Goal: Communication & Community: Answer question/provide support

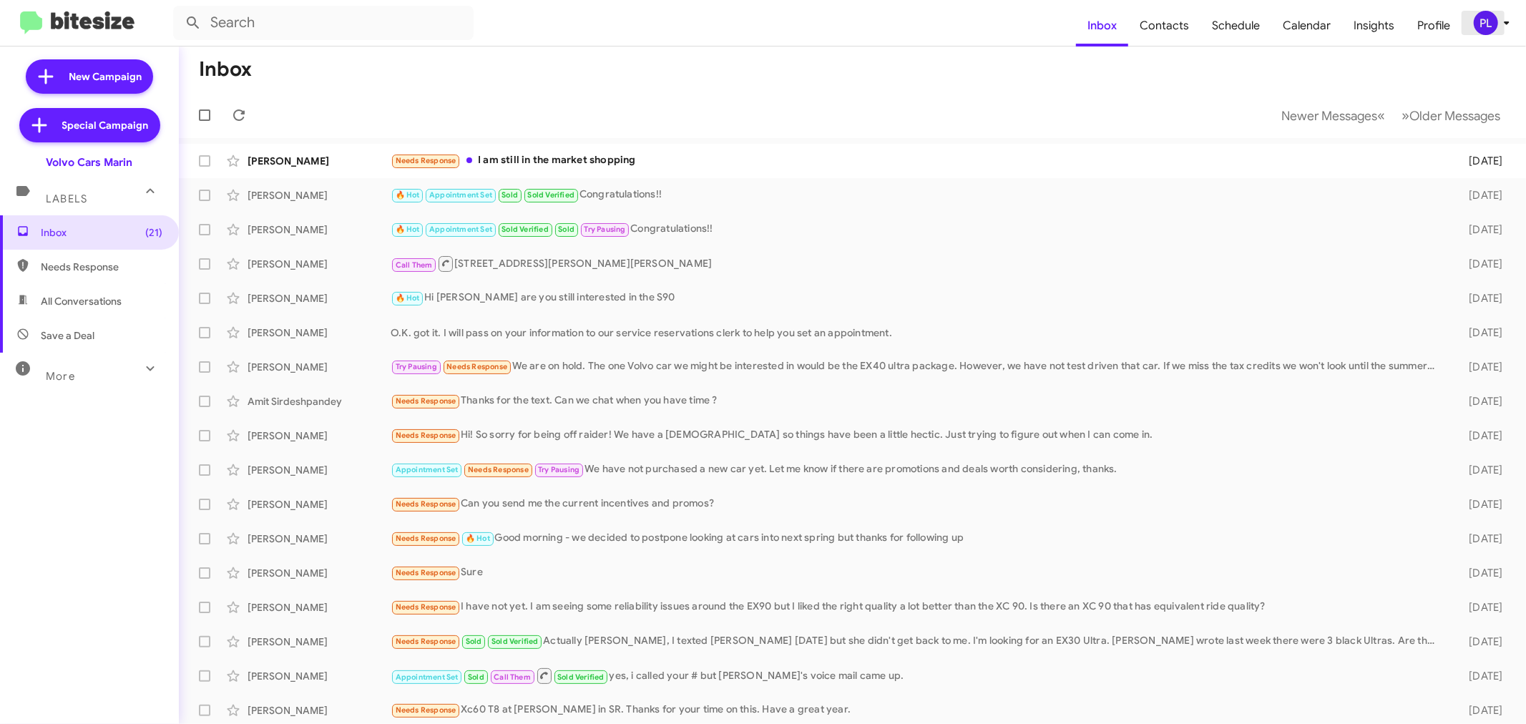
click at [1509, 24] on icon at bounding box center [1506, 22] width 17 height 17
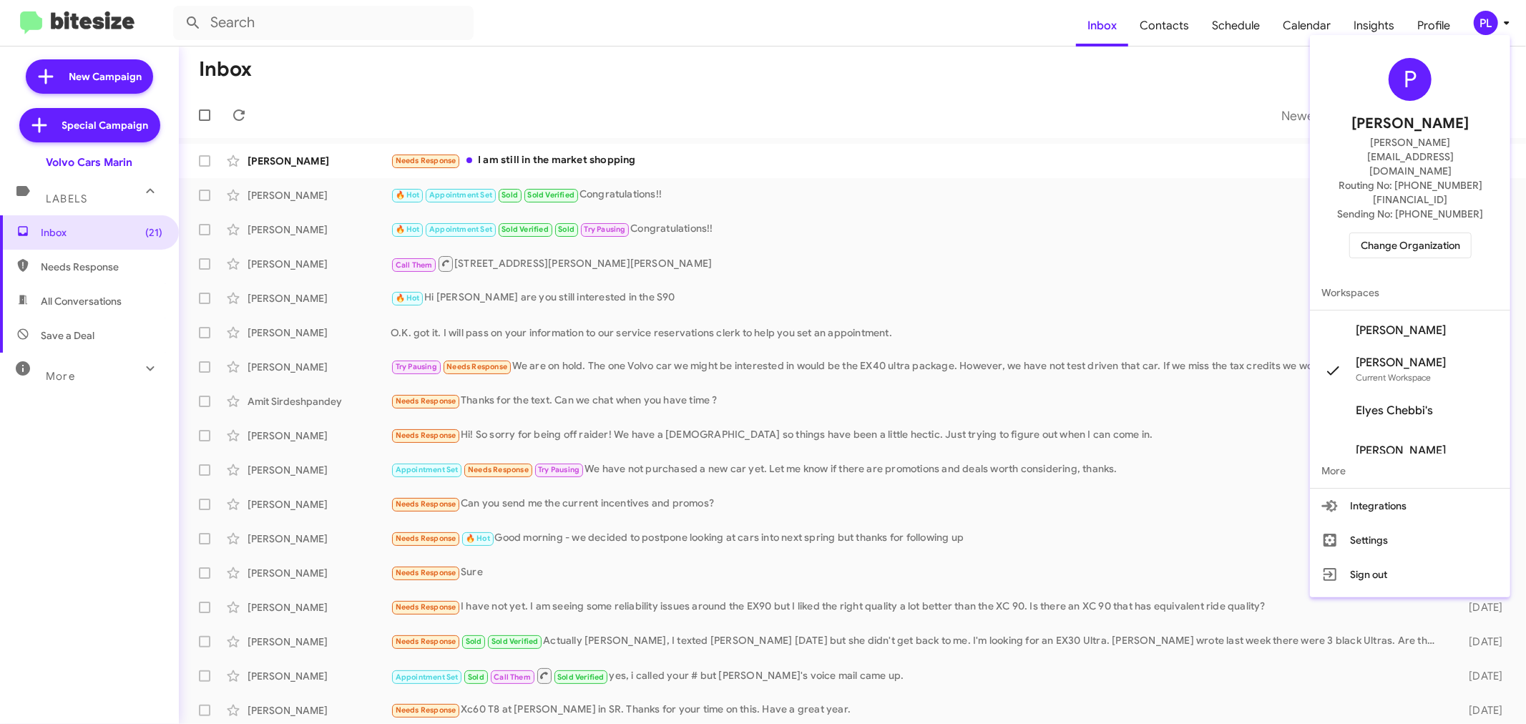
click at [1450, 233] on span "Change Organization" at bounding box center [1409, 245] width 99 height 24
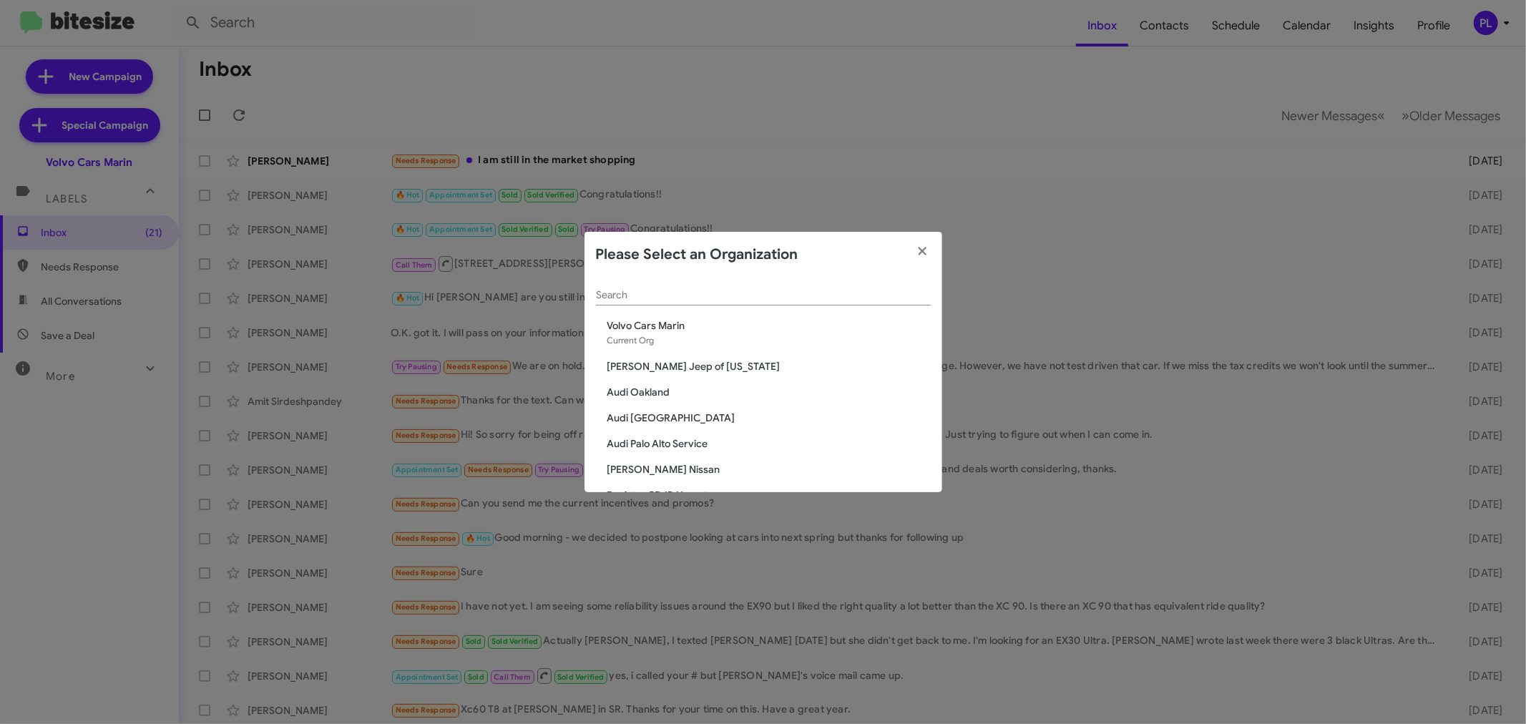
click at [651, 290] on input "Search" at bounding box center [763, 295] width 335 height 11
type input "toyota"
click at [634, 381] on span "Toyota Marin" at bounding box center [768, 385] width 323 height 14
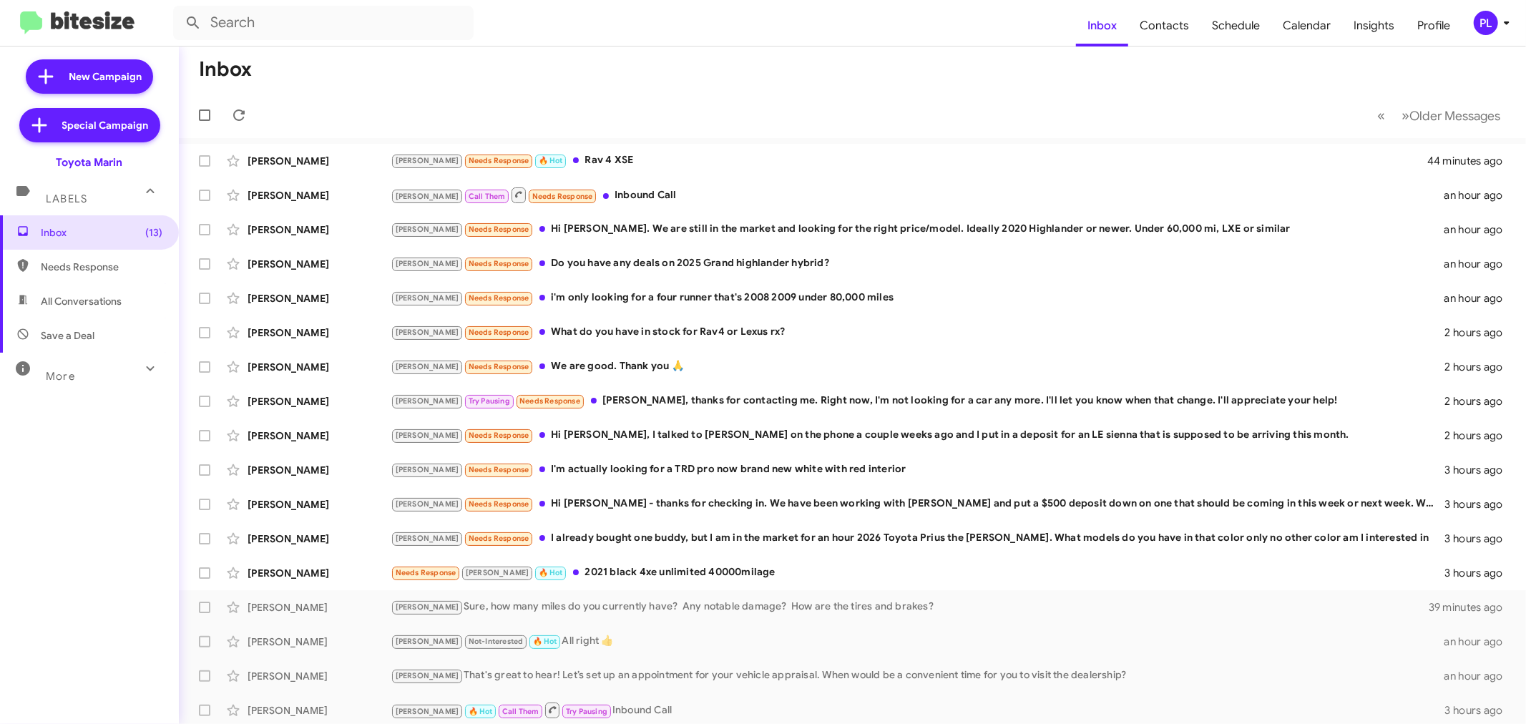
click at [68, 385] on mat-expansion-panel-header "More" at bounding box center [89, 370] width 179 height 34
click at [70, 620] on span "Sold Responded" at bounding box center [79, 621] width 76 height 14
type input "in:sold-verified"
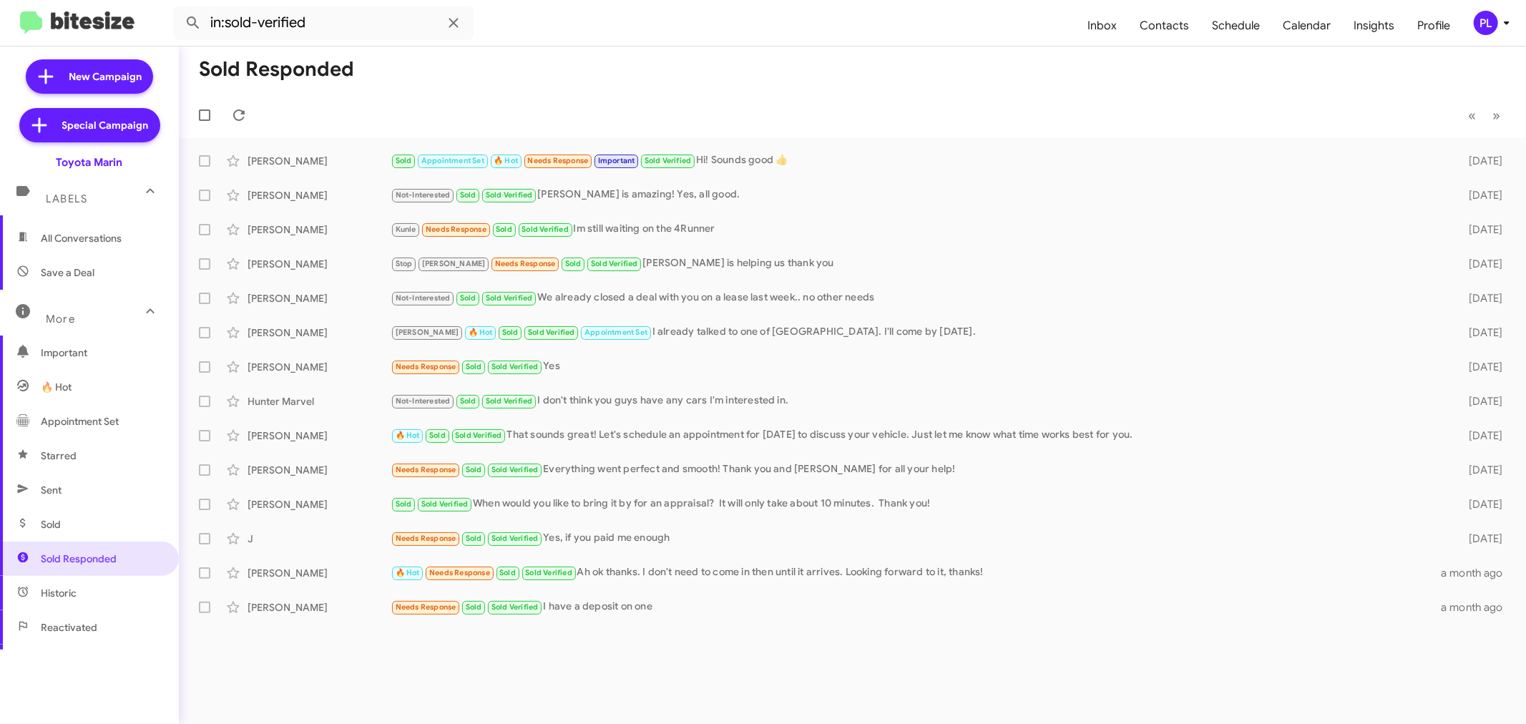
scroll to position [159, 0]
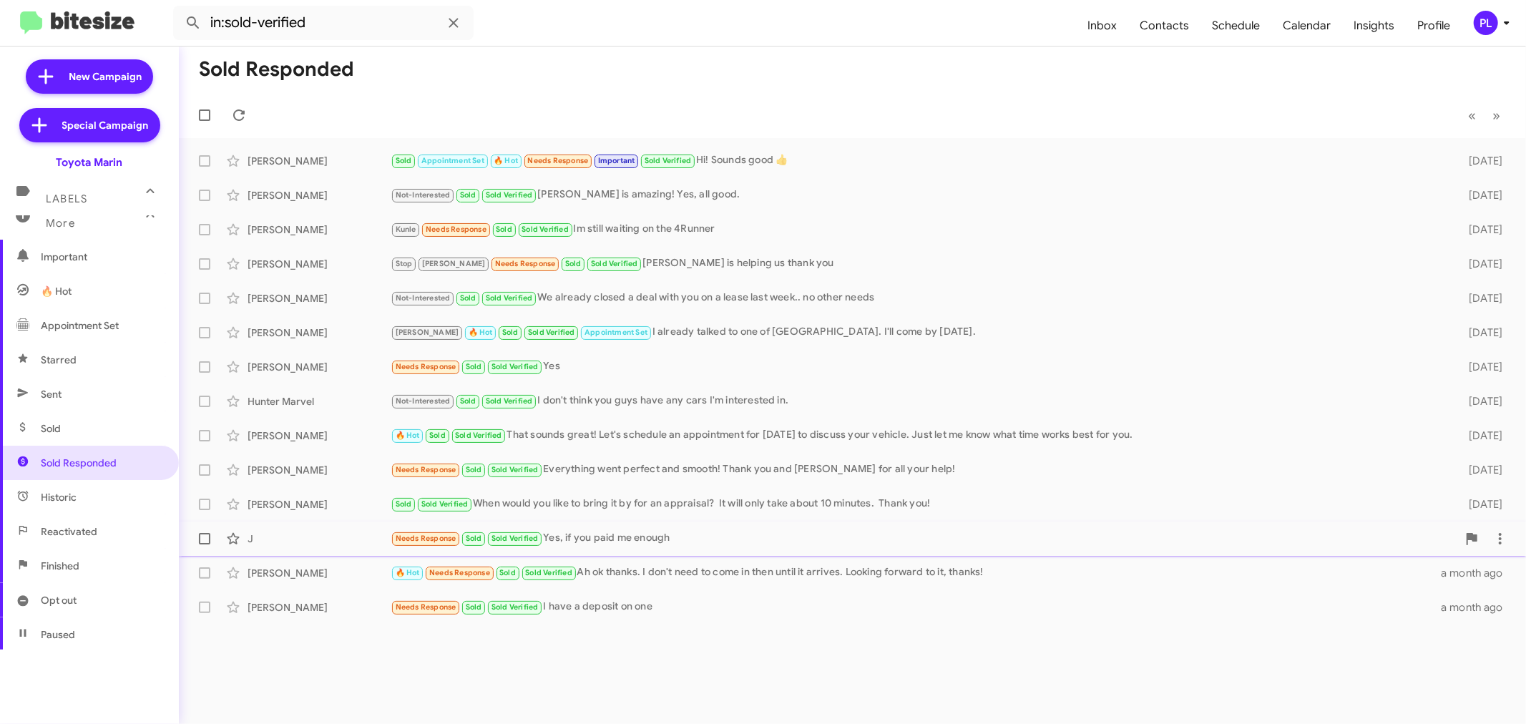
click at [338, 532] on div "J" at bounding box center [318, 538] width 143 height 14
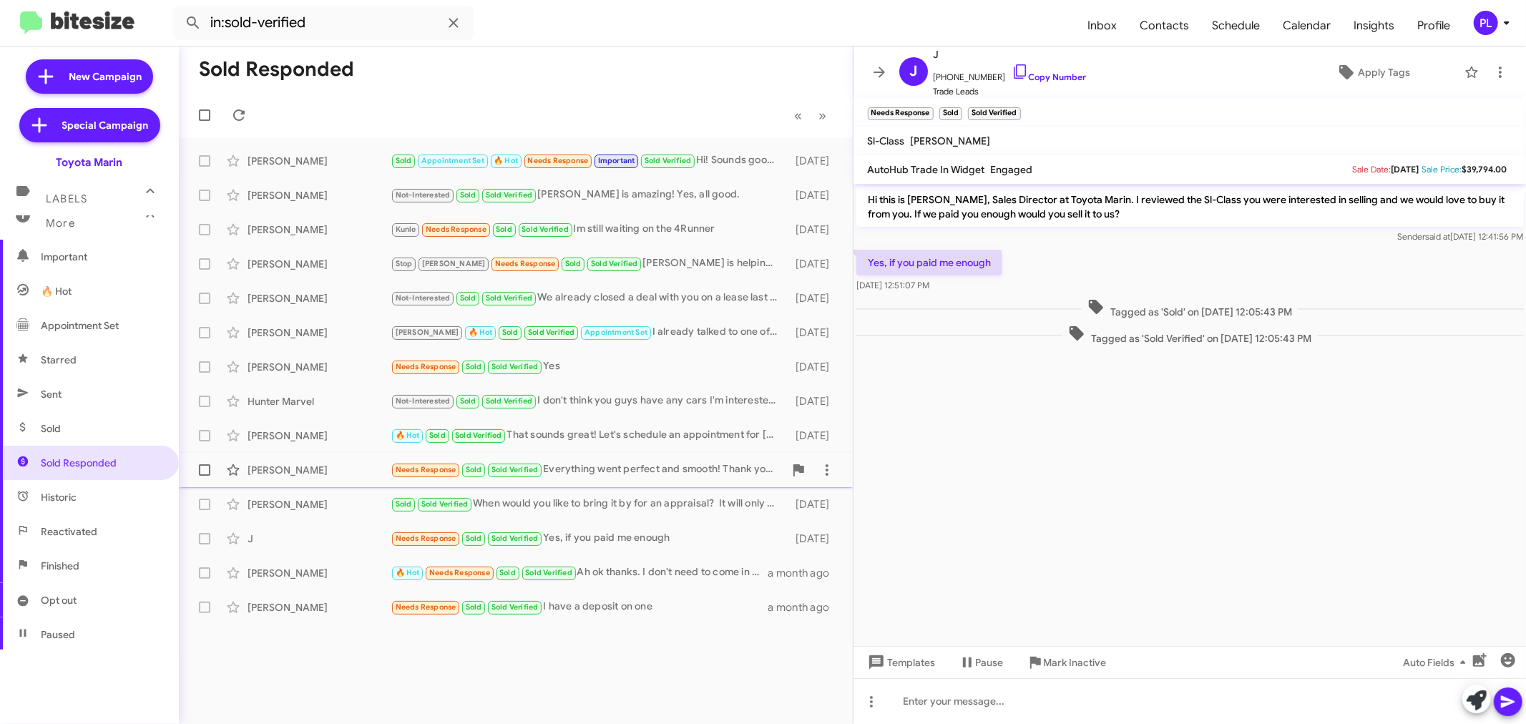
click at [276, 474] on div "Luis Montalvo" at bounding box center [318, 470] width 143 height 14
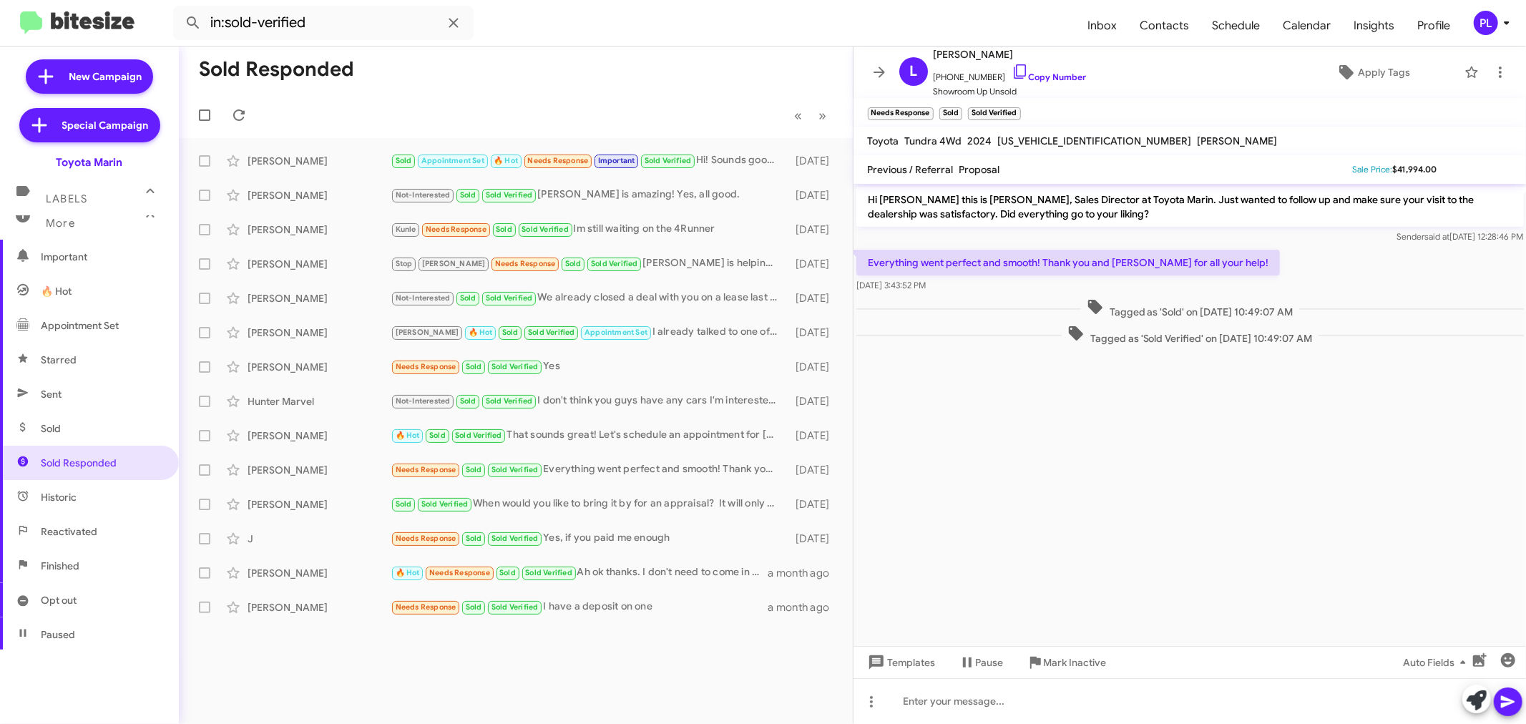
click at [474, 654] on div "Sold Responded « Previous » Next David Krauth Sold Appointment Set 🔥 Hot Needs …" at bounding box center [516, 384] width 674 height 677
click at [1321, 24] on span "Calendar" at bounding box center [1306, 25] width 71 height 41
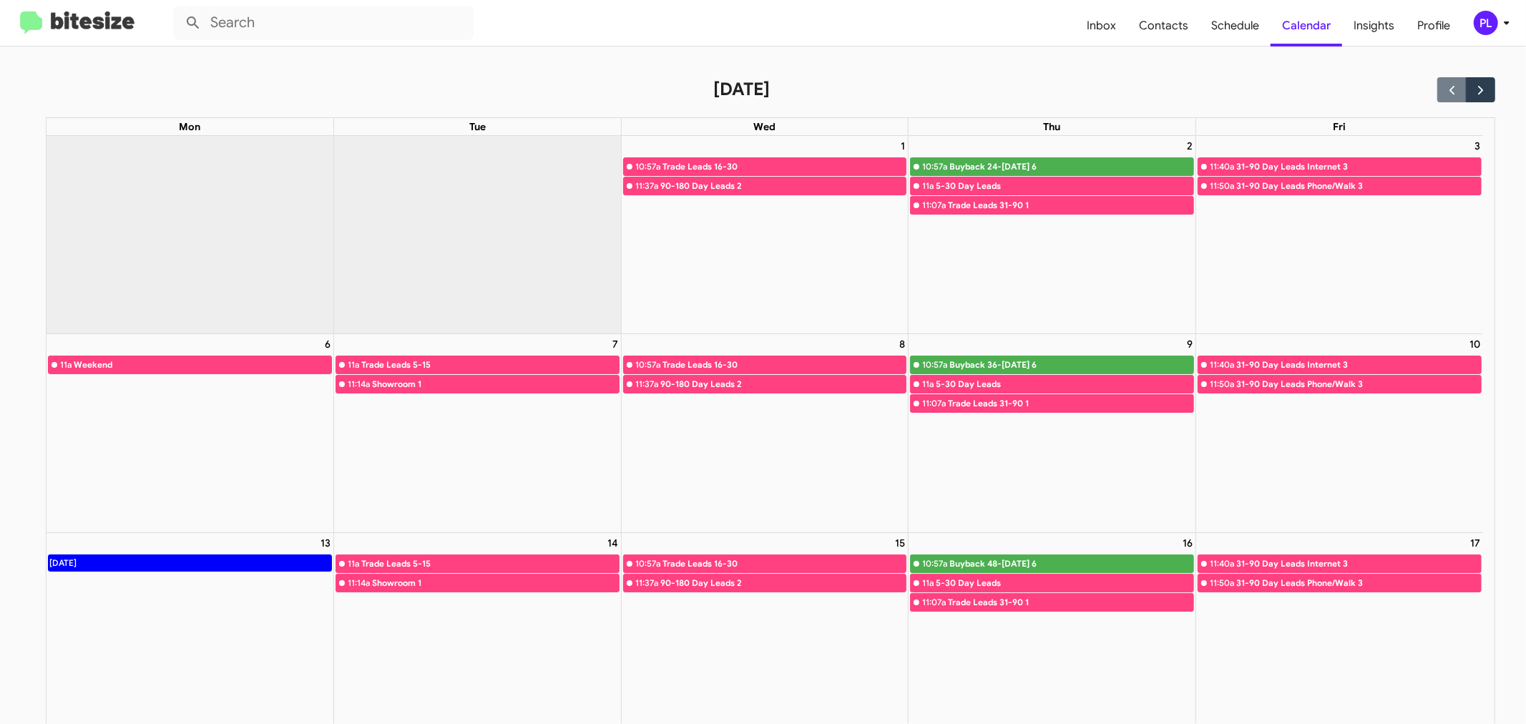
click at [1509, 25] on icon at bounding box center [1506, 22] width 17 height 17
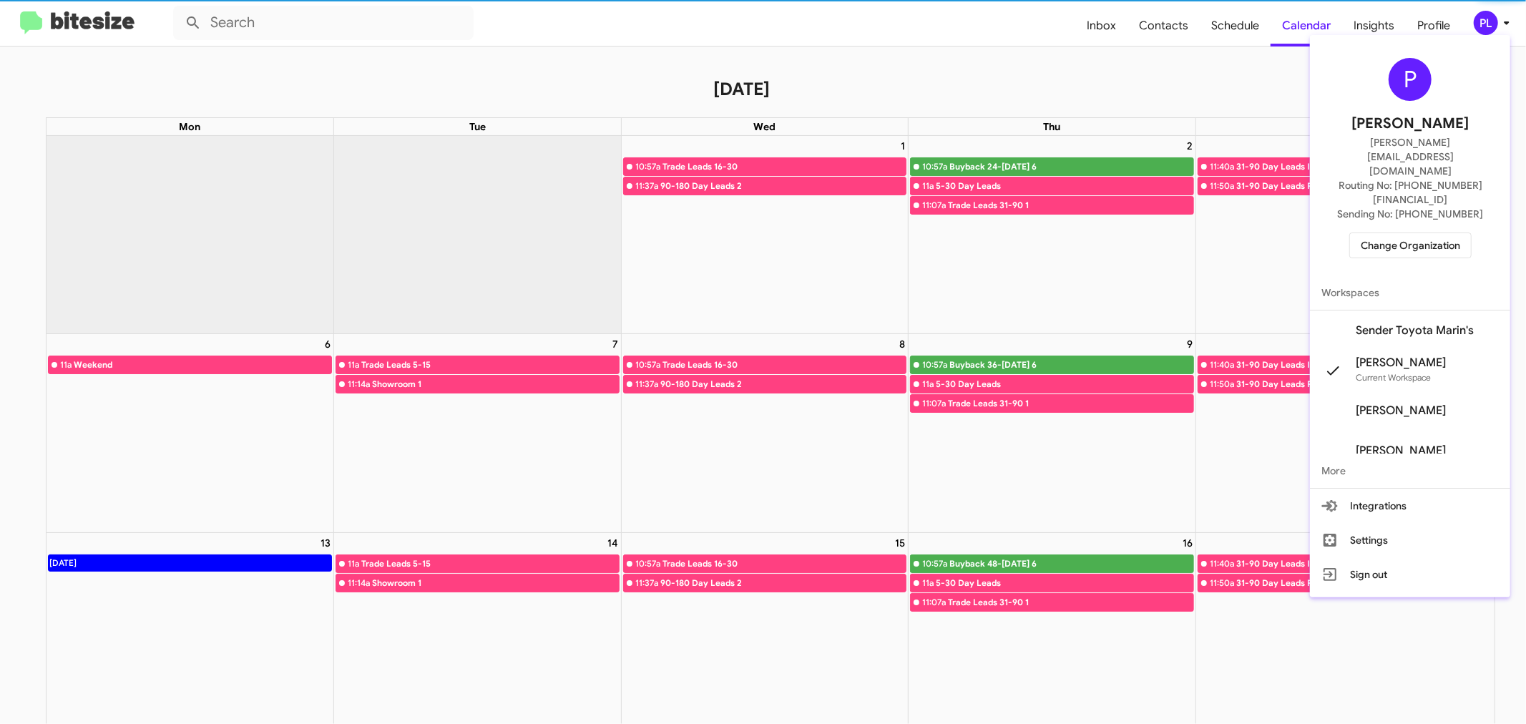
click at [1433, 233] on span "Change Organization" at bounding box center [1409, 245] width 99 height 24
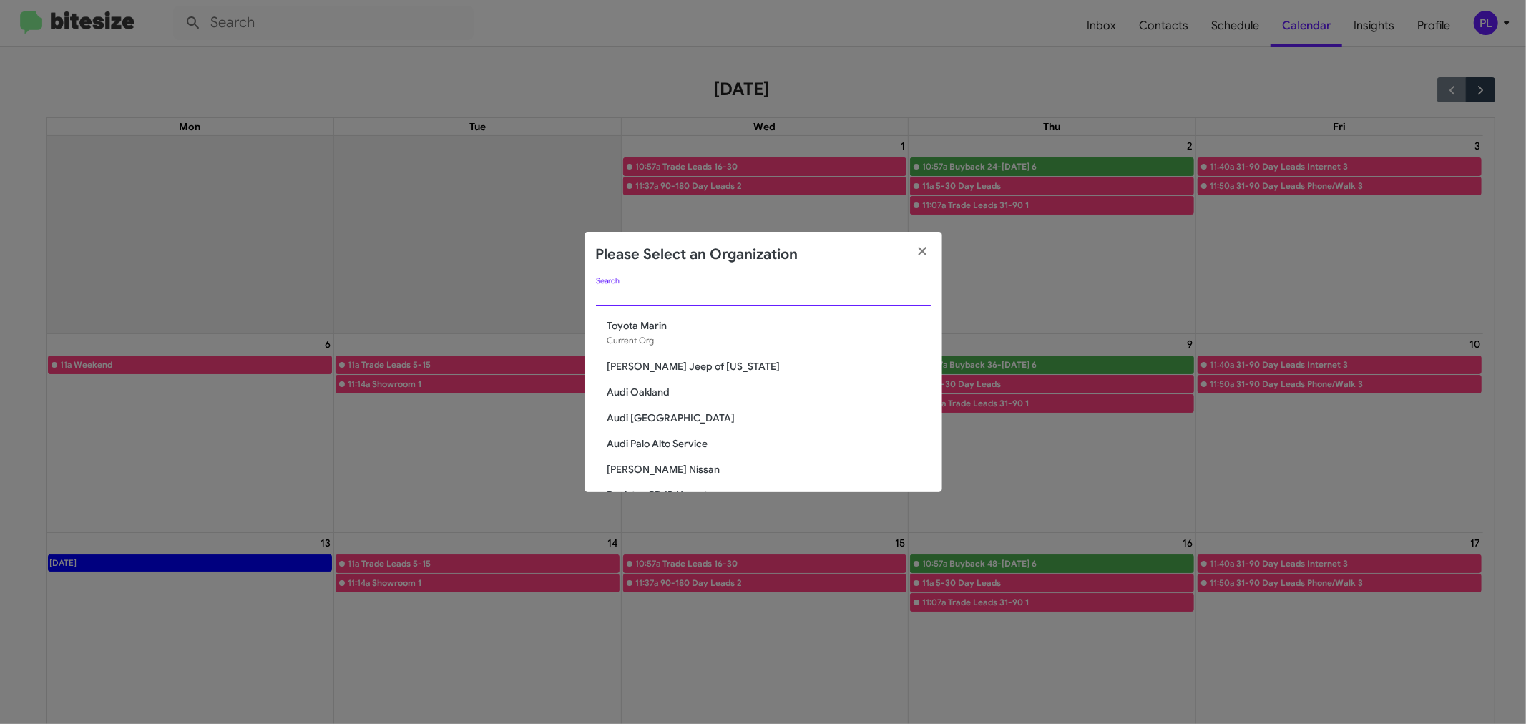
click at [767, 290] on input "Search" at bounding box center [763, 295] width 335 height 11
type input "marin"
click at [654, 360] on span "Marin Luxury Cars" at bounding box center [768, 366] width 323 height 14
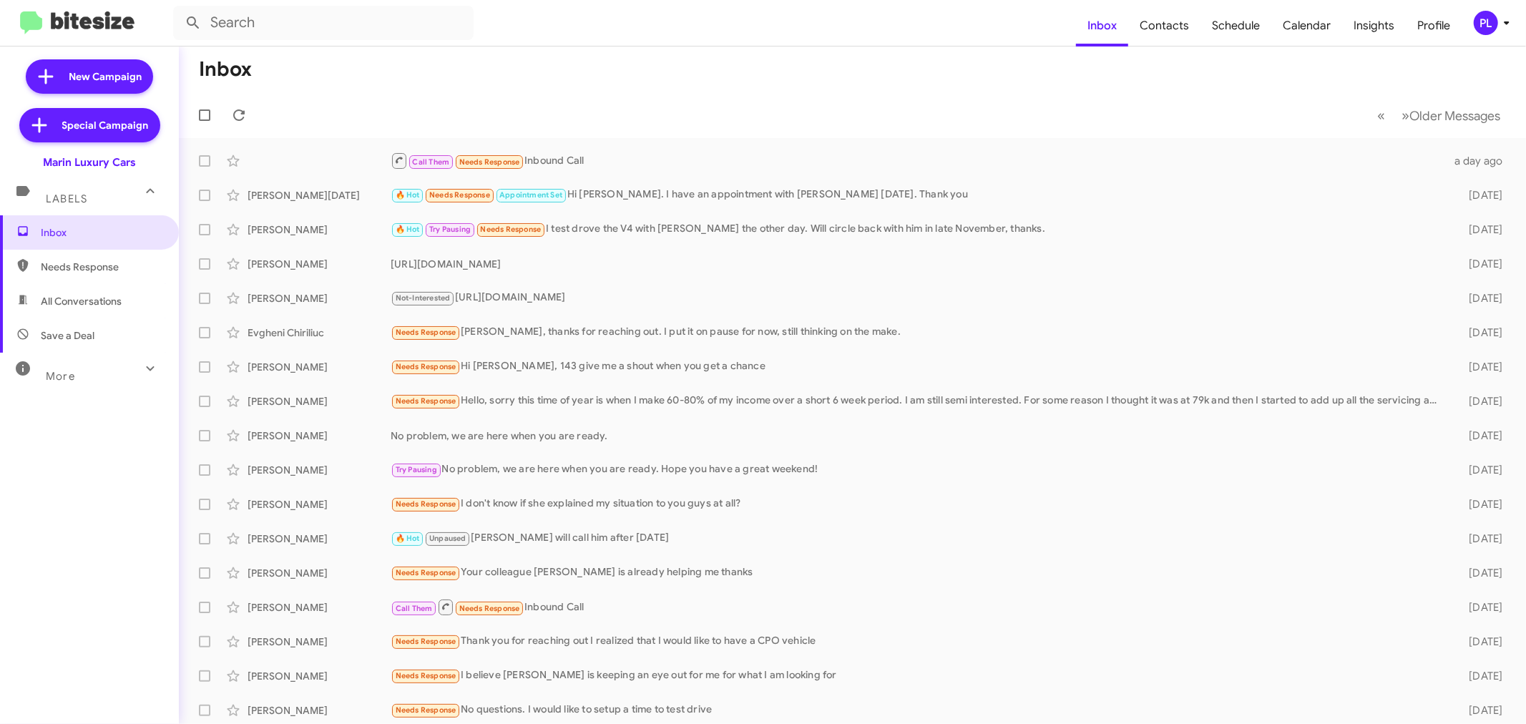
click at [77, 303] on span "All Conversations" at bounding box center [81, 301] width 81 height 14
type input "in:all-conversations"
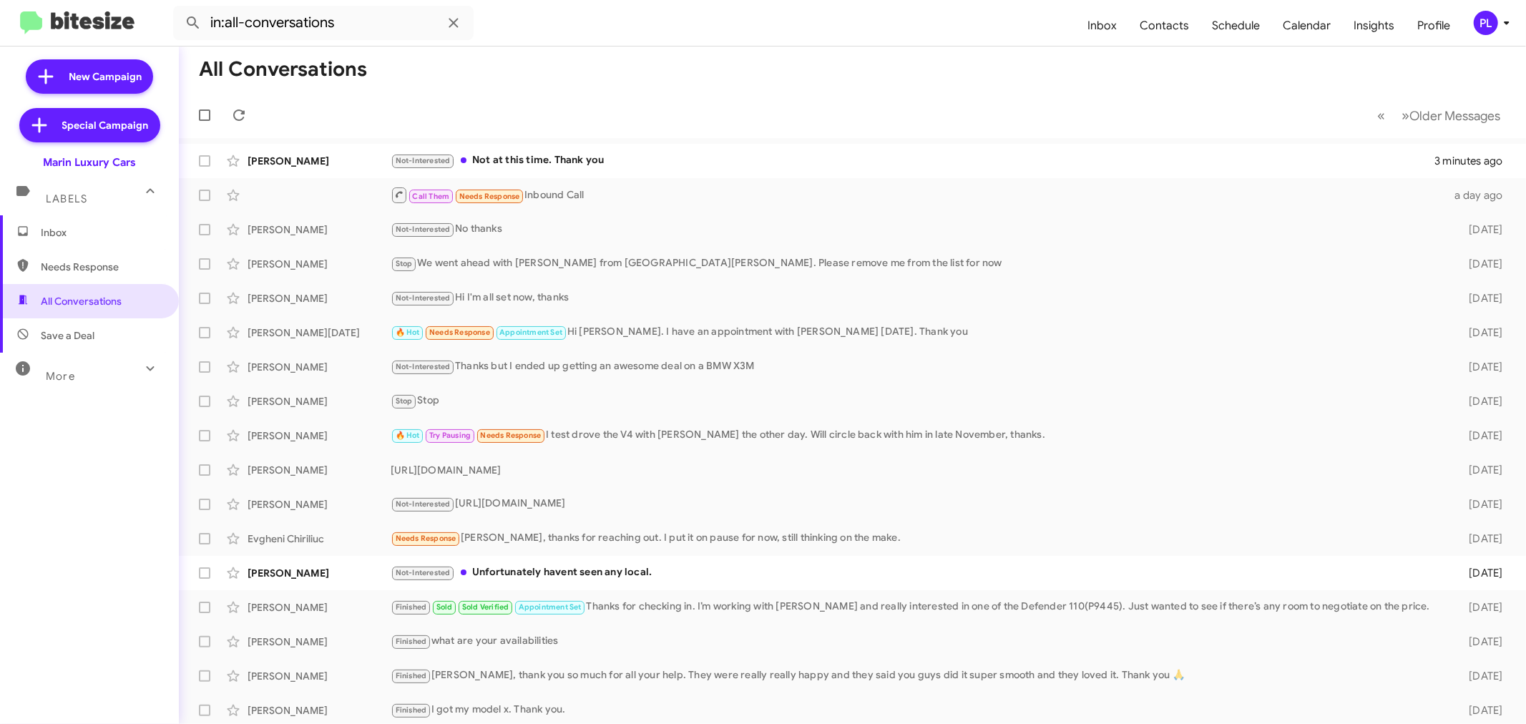
click at [102, 233] on span "Inbox" at bounding box center [102, 232] width 122 height 14
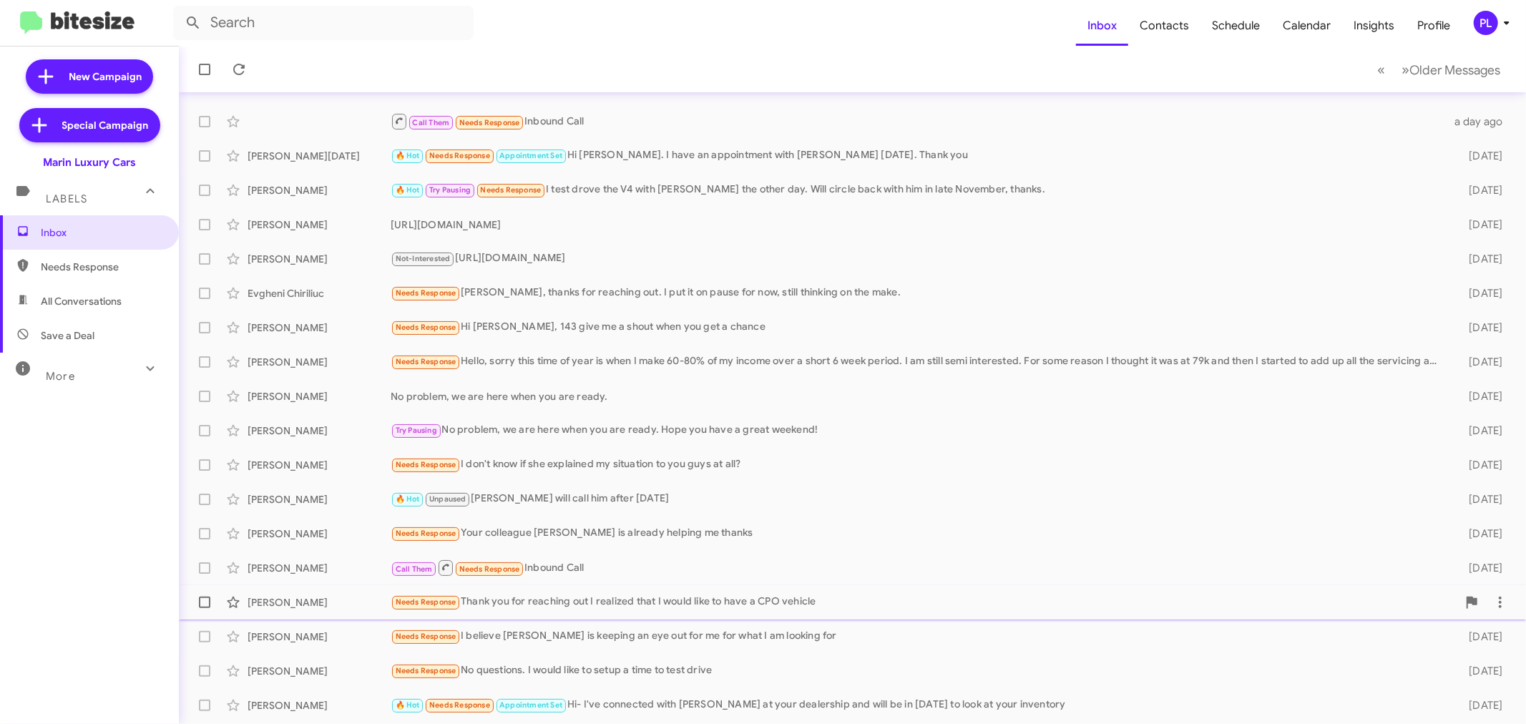
scroll to position [106, 0]
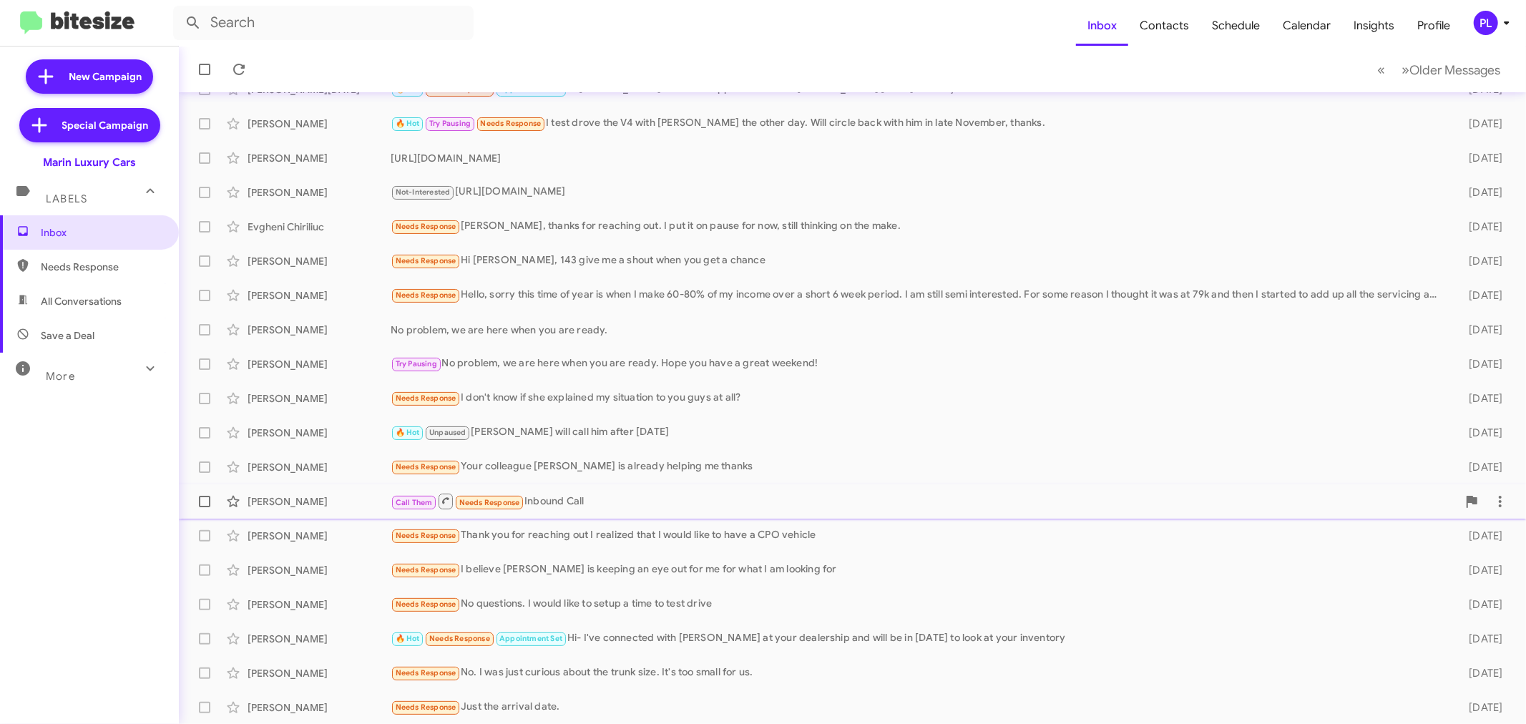
click at [658, 501] on div "Call Them Needs Response Inbound Call" at bounding box center [924, 501] width 1066 height 18
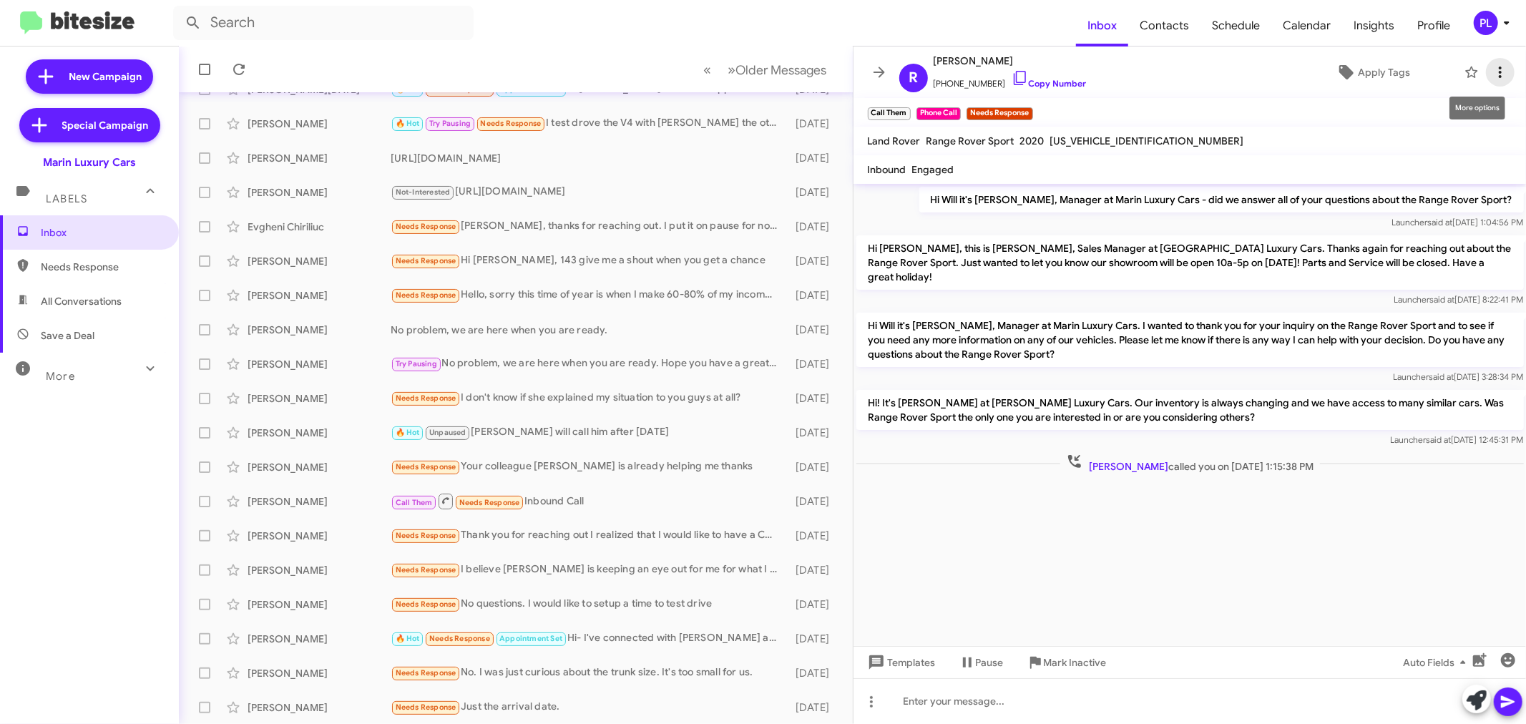
click at [1506, 73] on icon at bounding box center [1499, 72] width 17 height 17
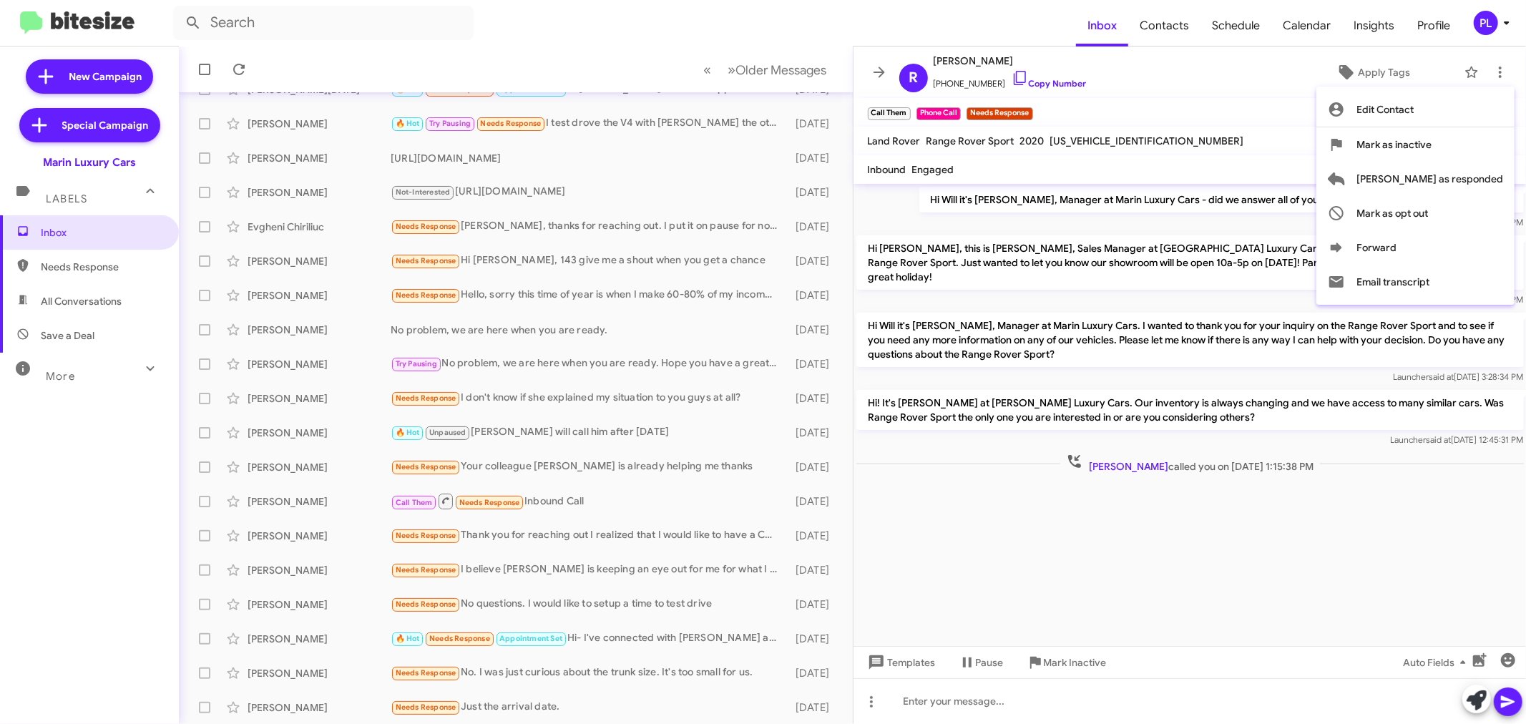
click at [875, 70] on div at bounding box center [763, 362] width 1526 height 724
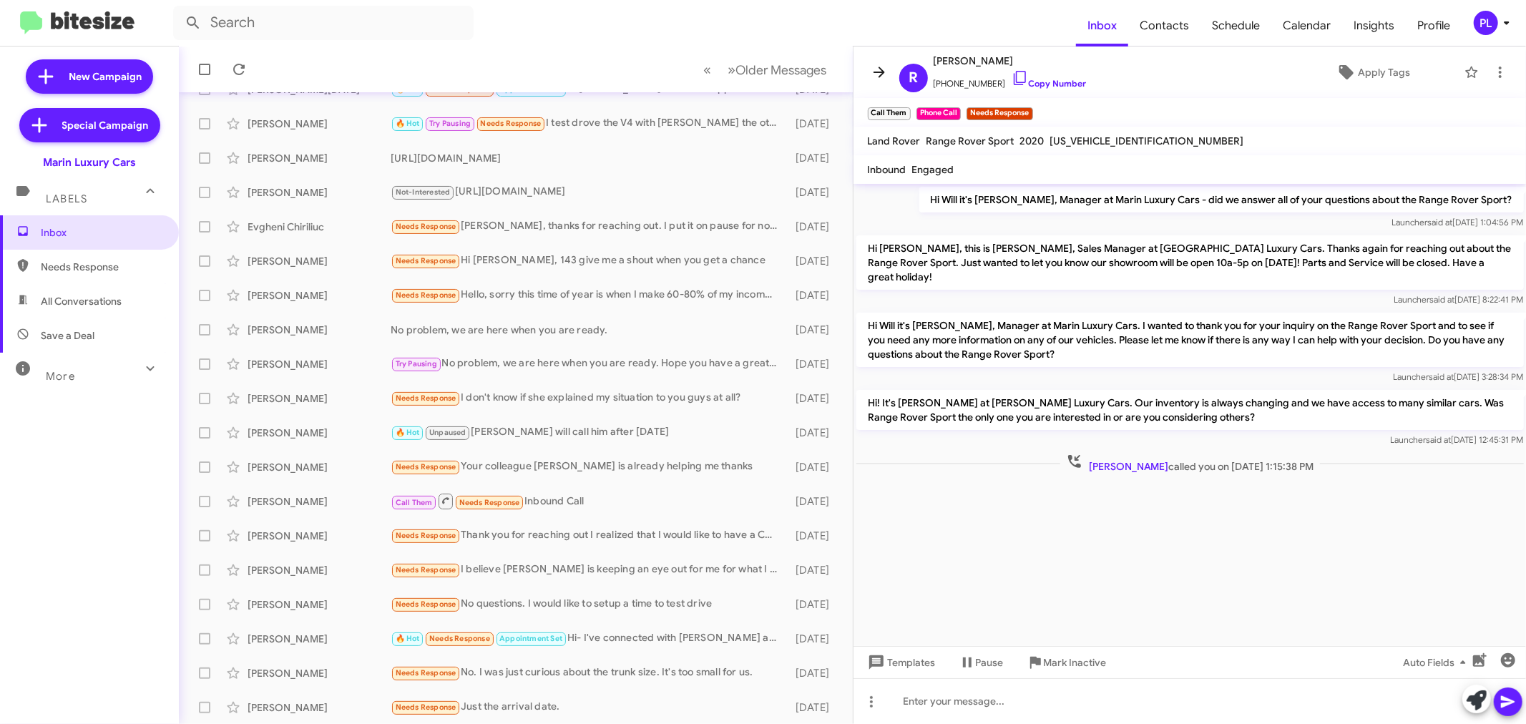
click at [876, 72] on icon at bounding box center [878, 72] width 11 height 11
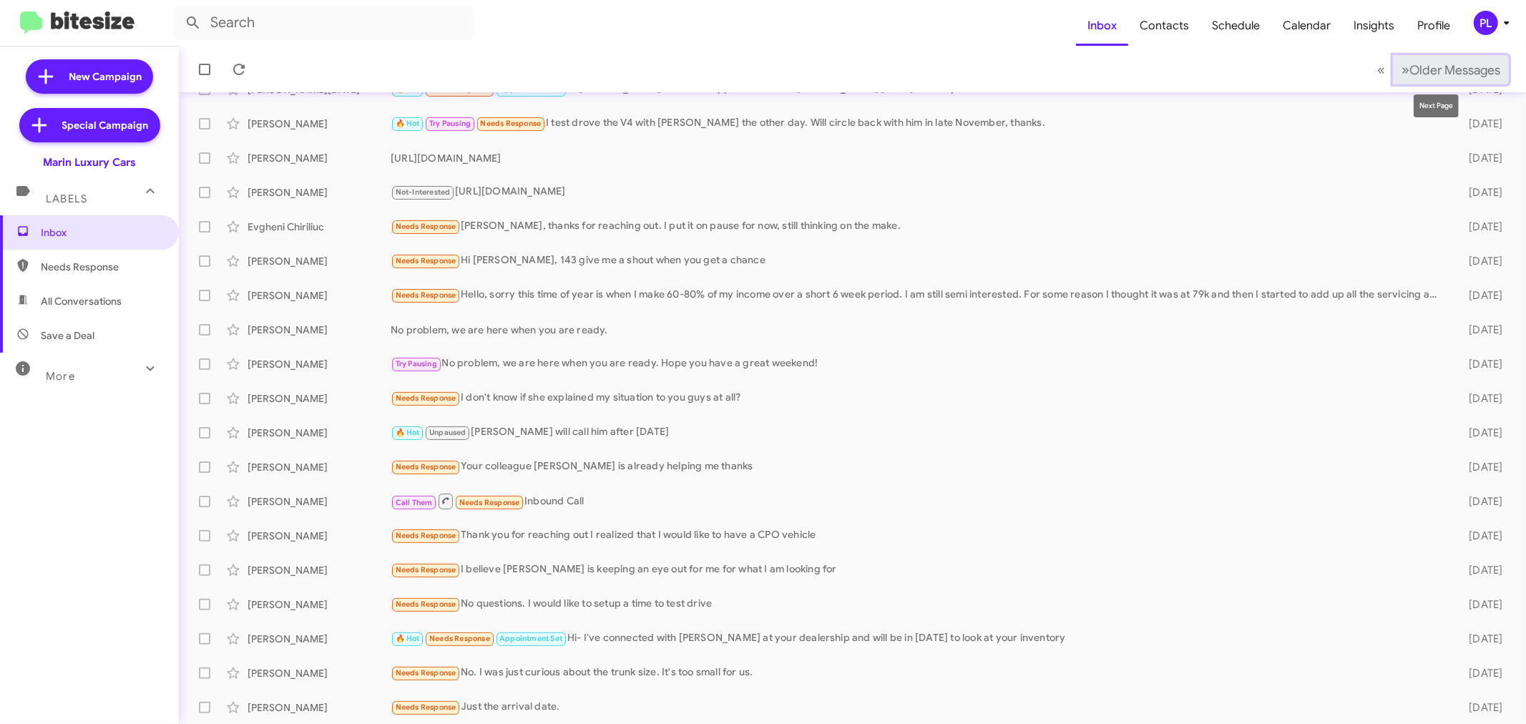
click at [1448, 79] on button "» Next Older Messages" at bounding box center [1451, 69] width 116 height 29
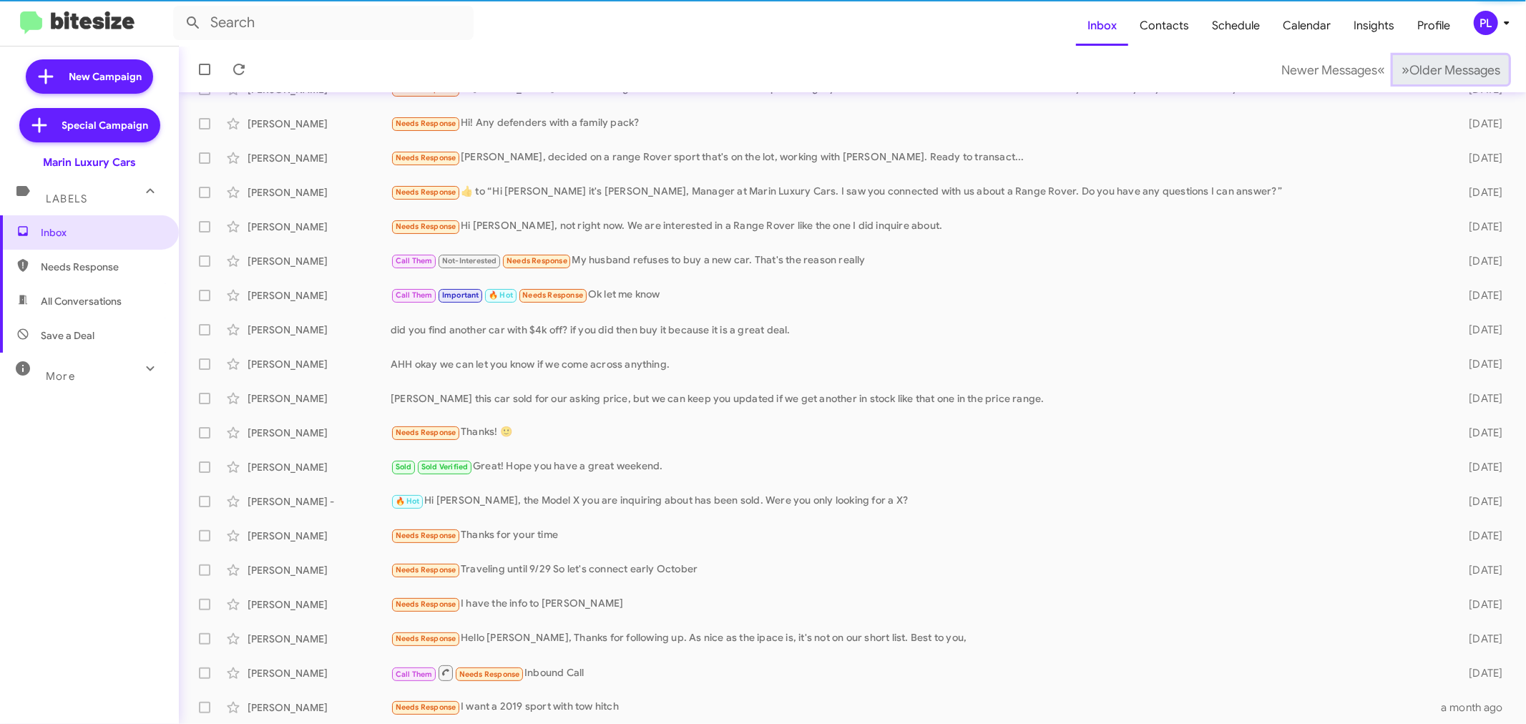
click at [1448, 79] on button "» Next Older Messages" at bounding box center [1451, 69] width 116 height 29
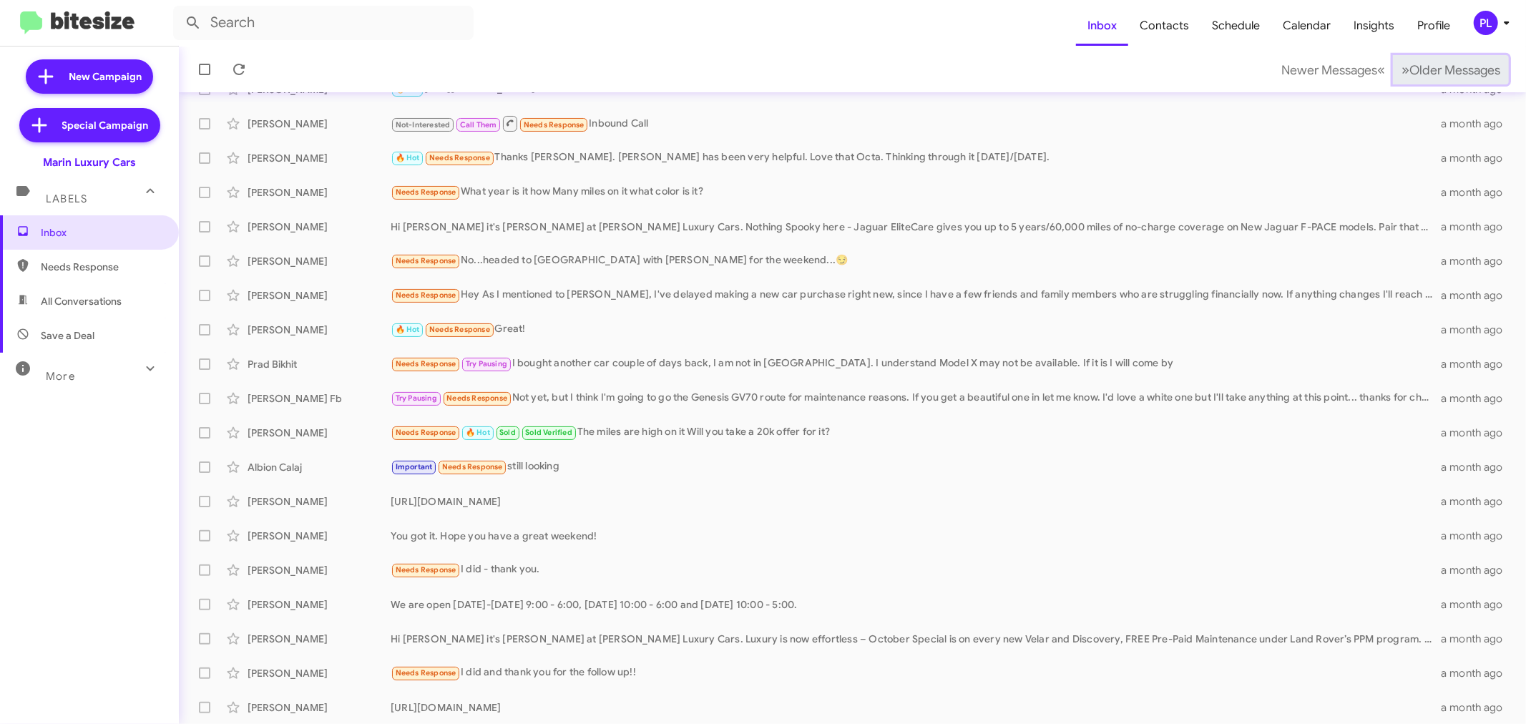
click at [1448, 79] on button "» Next Older Messages" at bounding box center [1451, 69] width 116 height 29
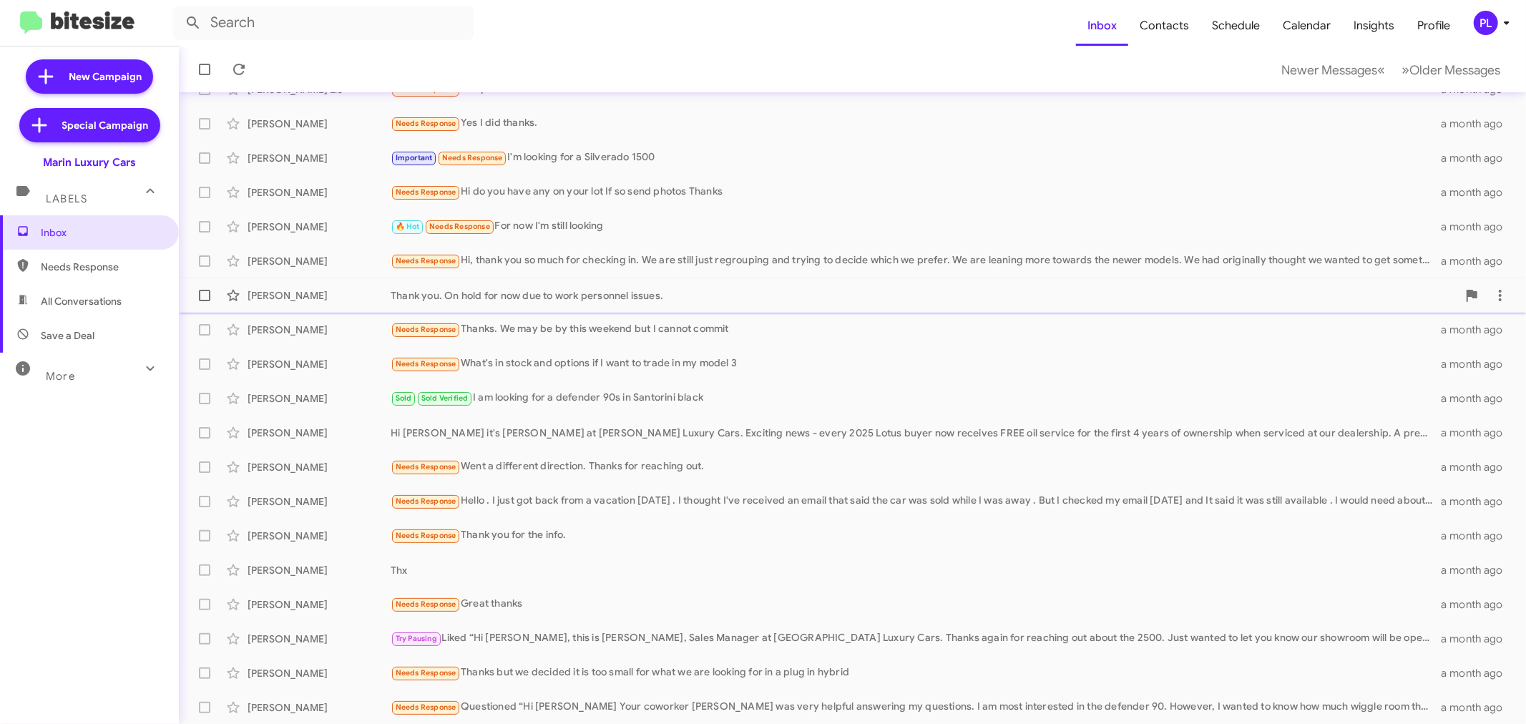
click at [656, 294] on div "Thank you. On hold for now due to work personnel issues." at bounding box center [924, 295] width 1066 height 14
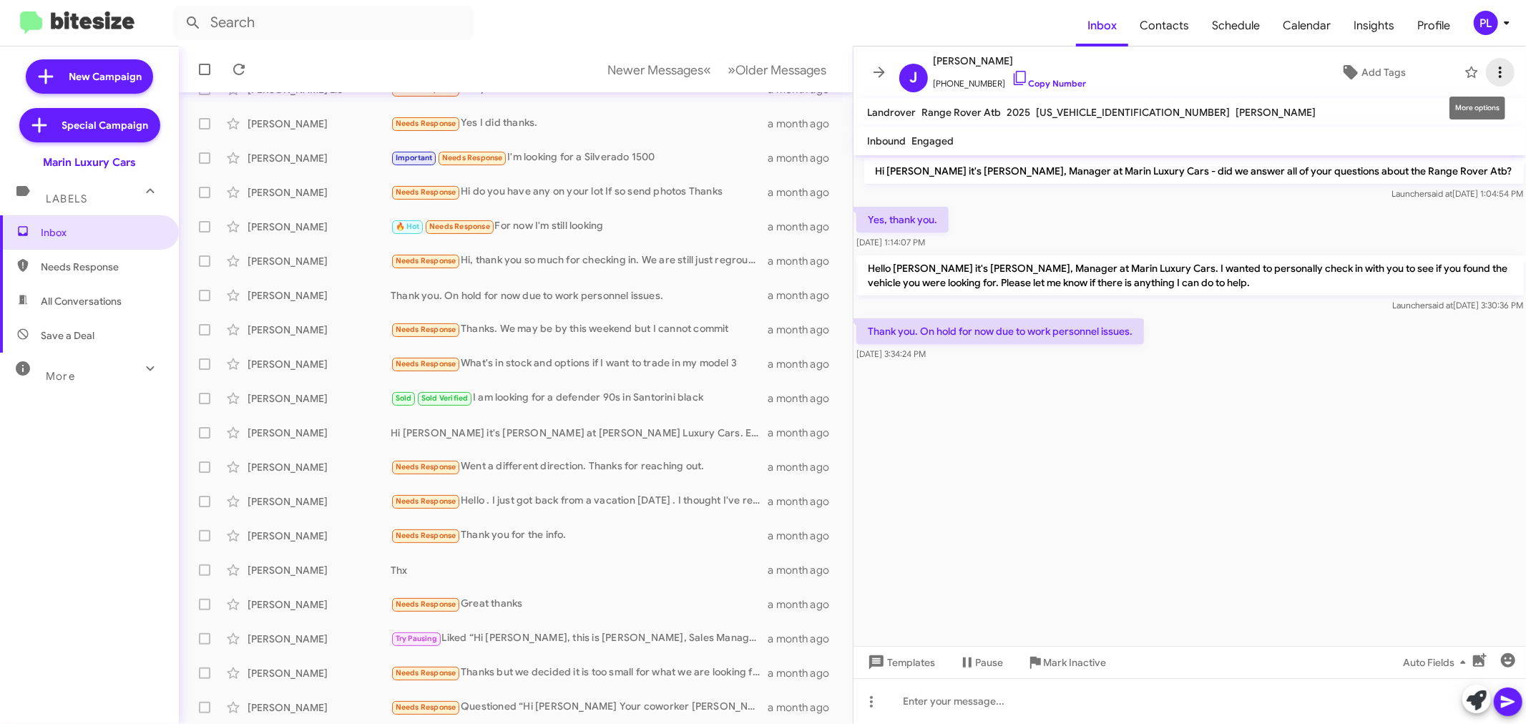
click at [1498, 74] on icon at bounding box center [1499, 72] width 17 height 17
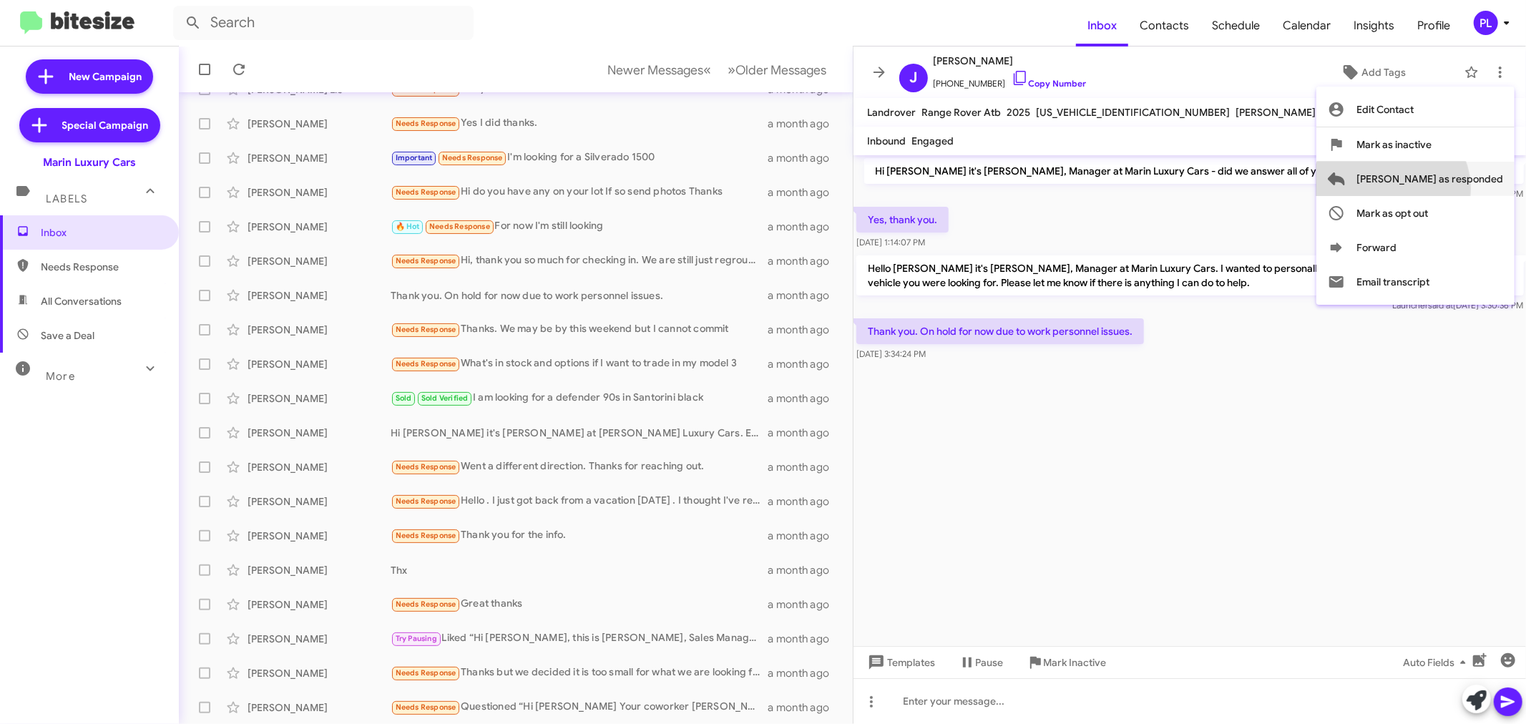
click at [1449, 188] on span "Mark as responded" at bounding box center [1429, 179] width 147 height 34
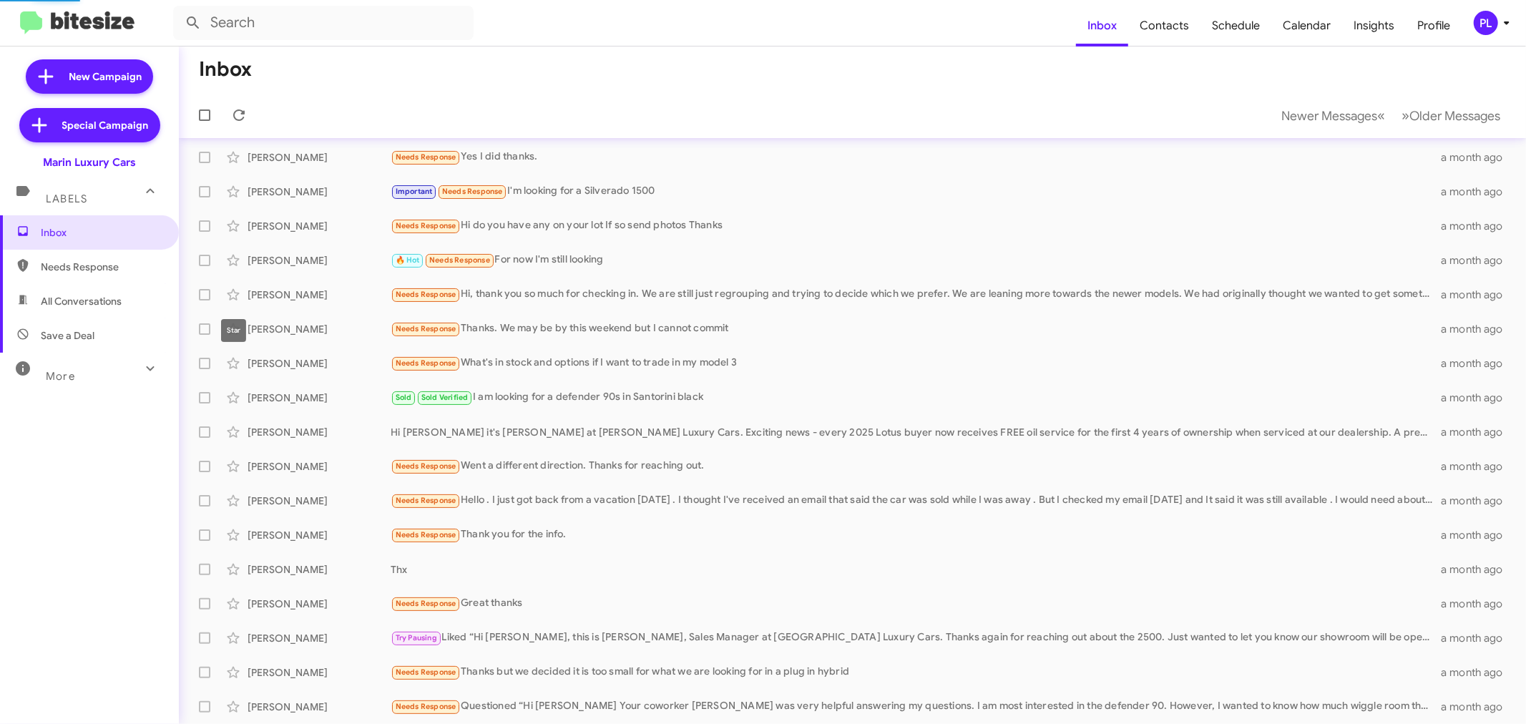
scroll to position [72, 0]
click at [91, 288] on span "All Conversations" at bounding box center [89, 301] width 179 height 34
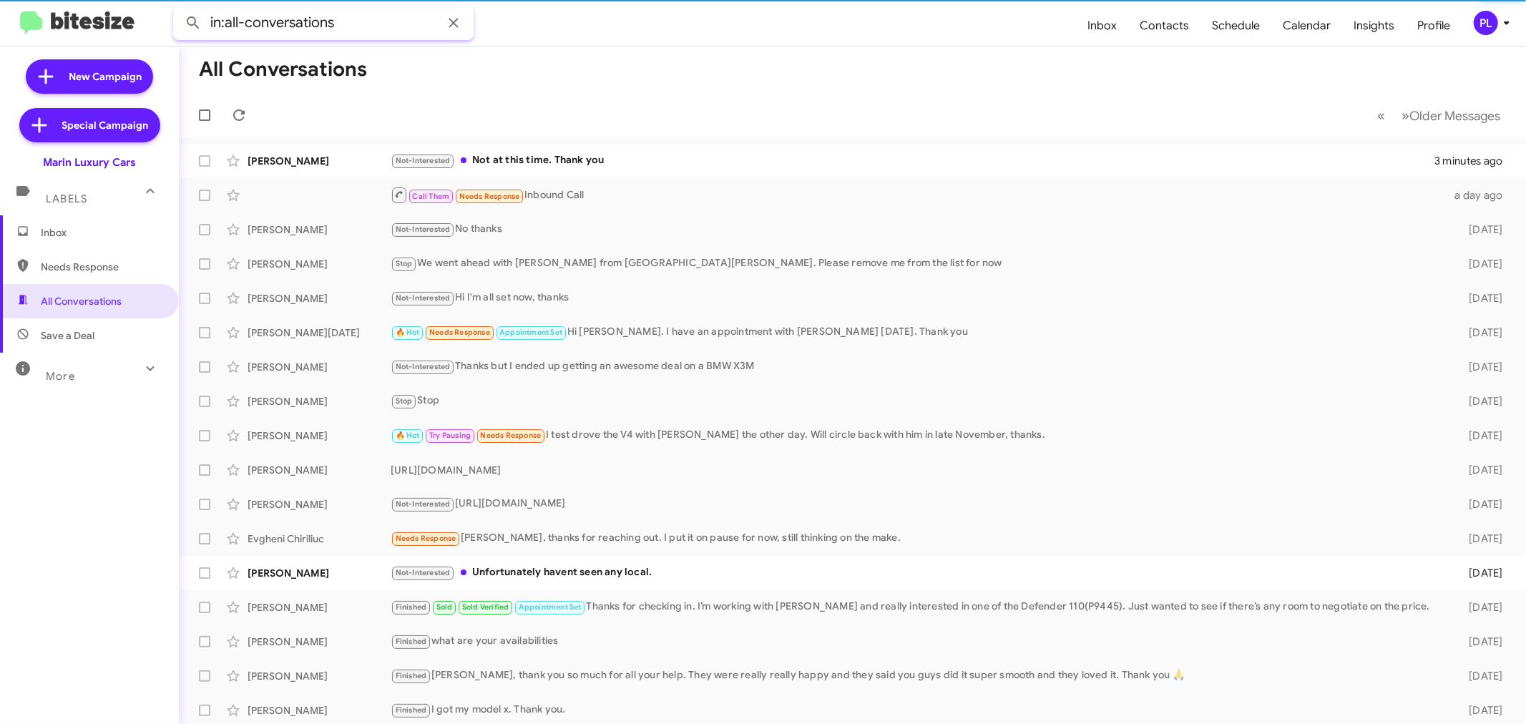
click at [356, 29] on input "in:all-conversations" at bounding box center [323, 23] width 300 height 34
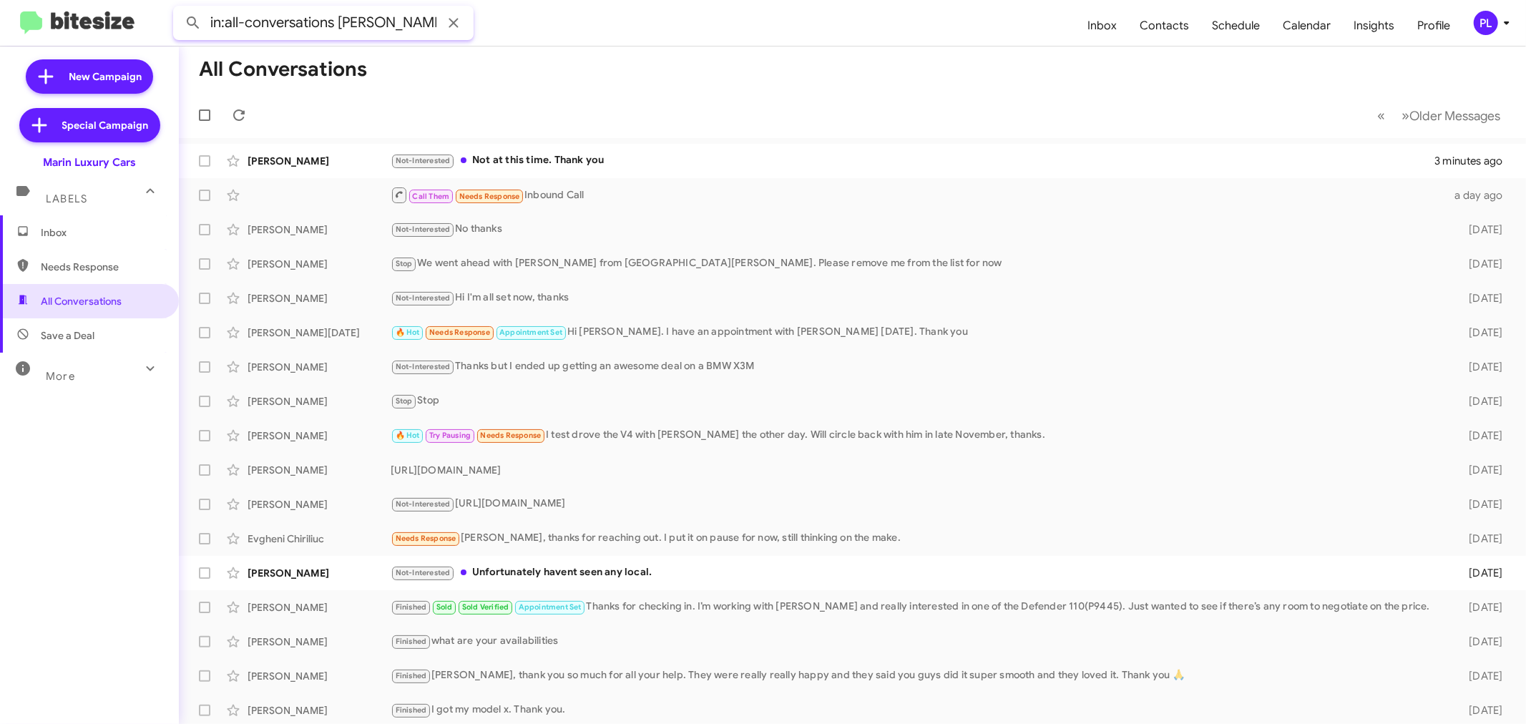
type input "in:all-conversations krebb"
click at [179, 9] on button at bounding box center [193, 23] width 29 height 29
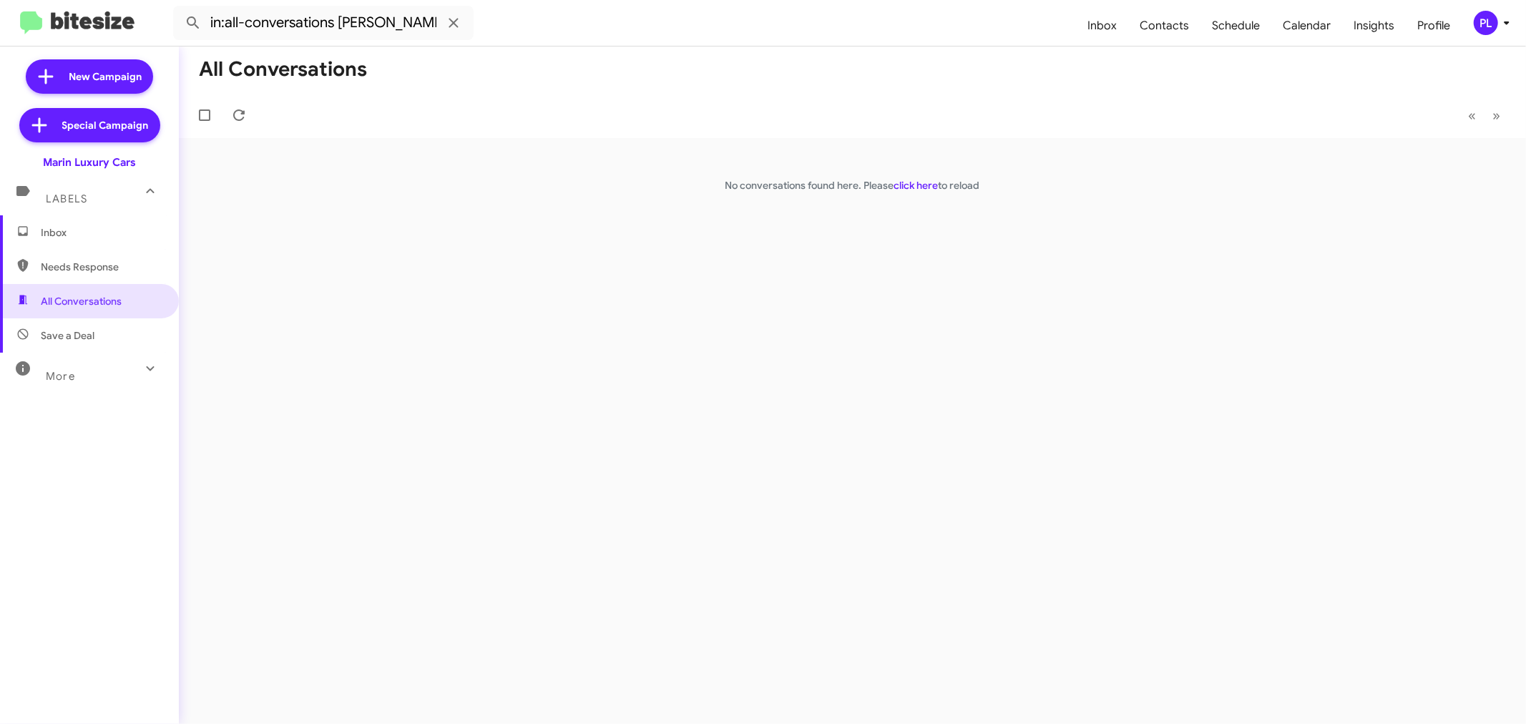
click at [69, 230] on span "Inbox" at bounding box center [102, 232] width 122 height 14
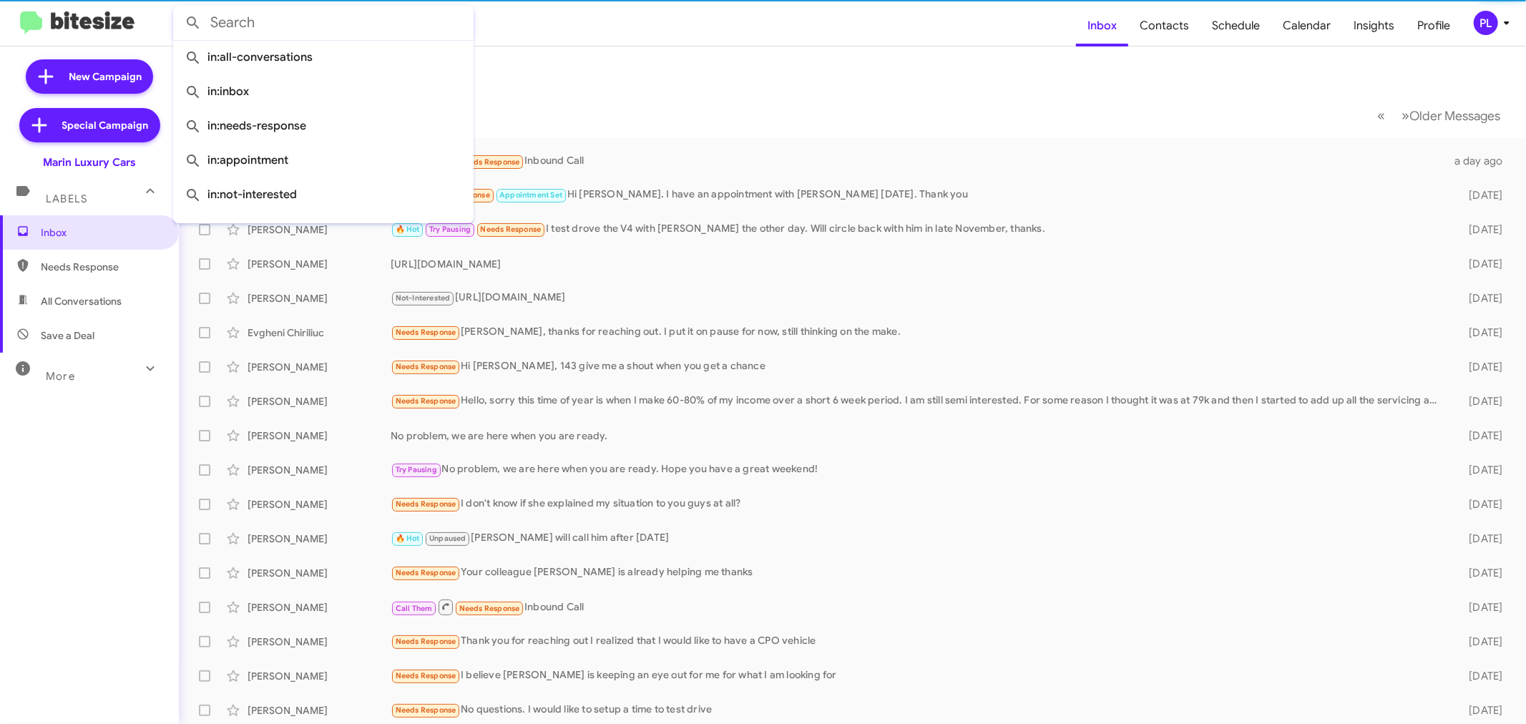
click at [299, 24] on input "text" at bounding box center [323, 23] width 300 height 34
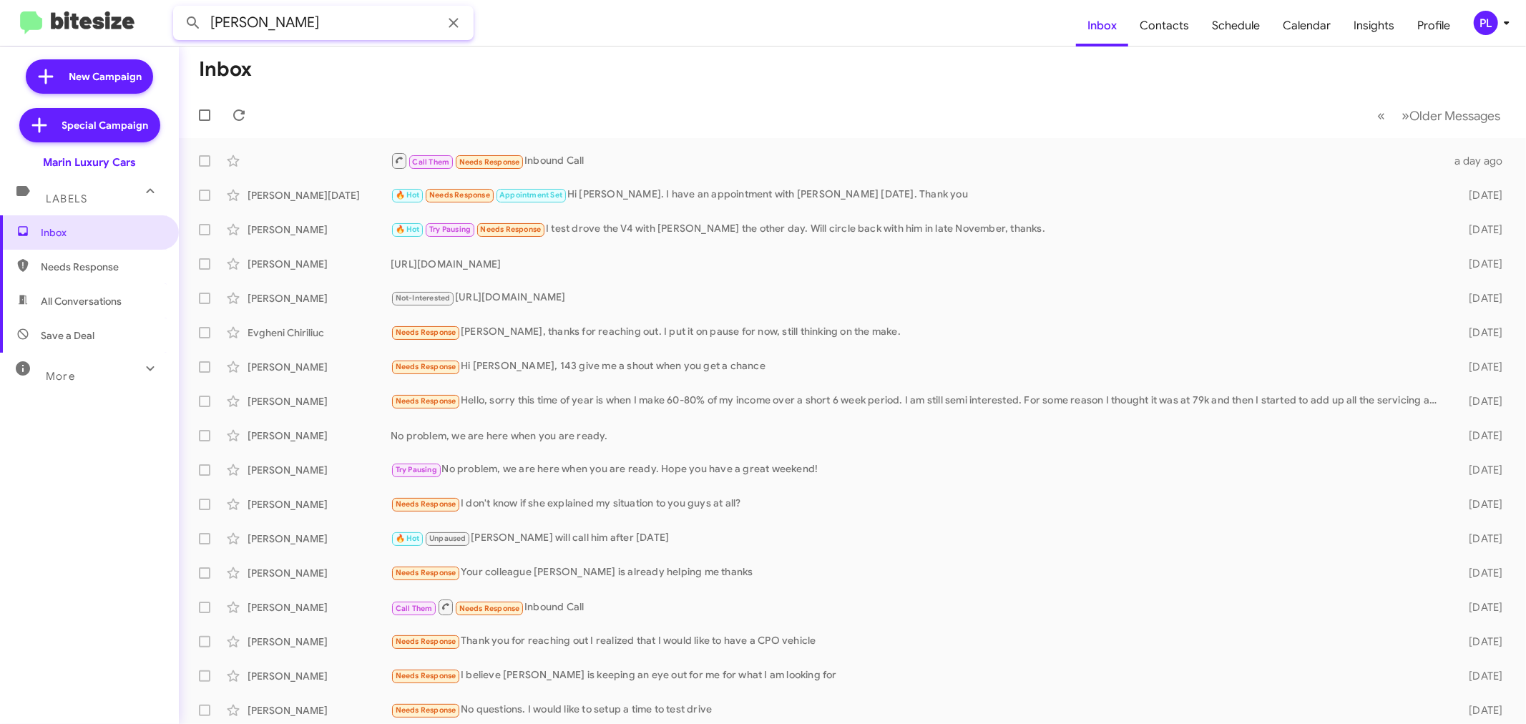
click at [179, 9] on button at bounding box center [193, 23] width 29 height 29
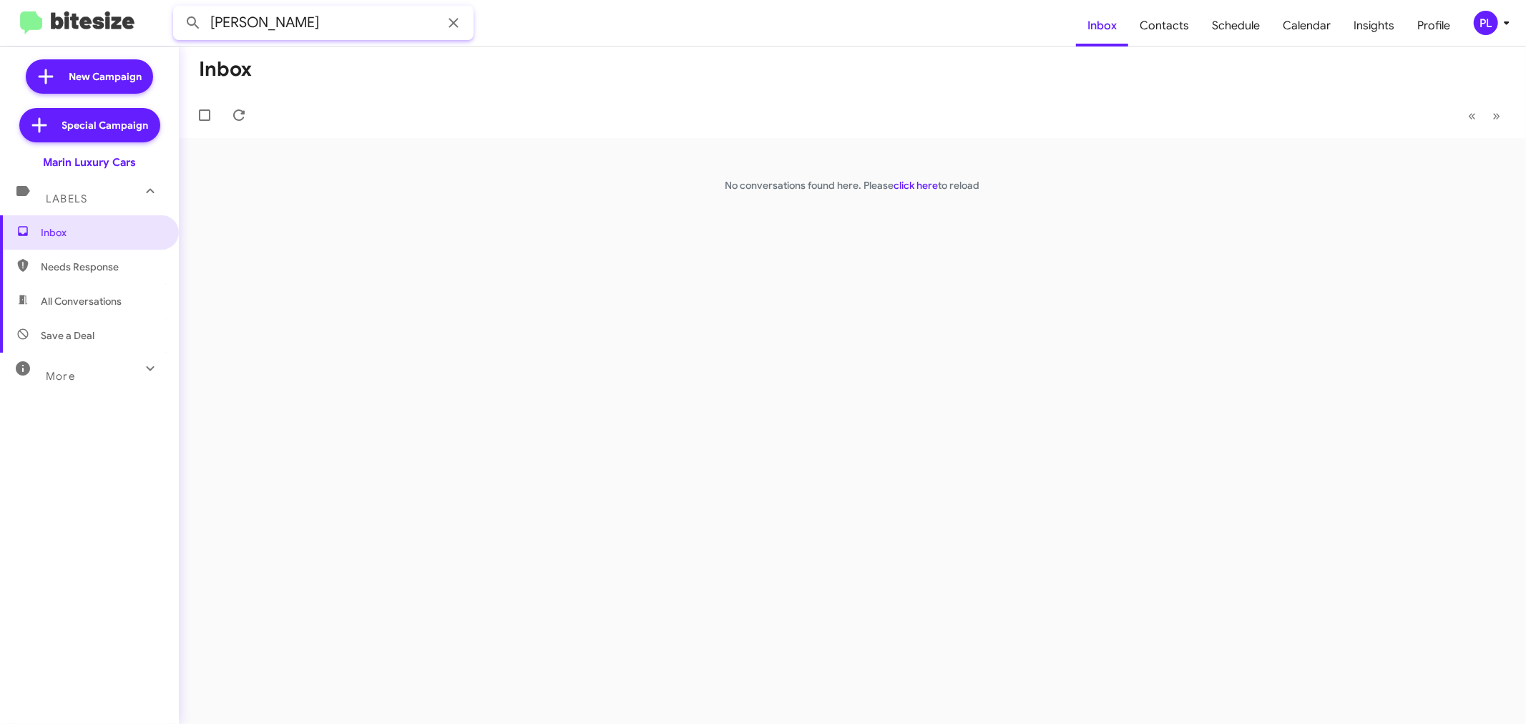
click at [236, 24] on input "krebbs" at bounding box center [323, 23] width 300 height 34
click at [179, 9] on button at bounding box center [193, 23] width 29 height 29
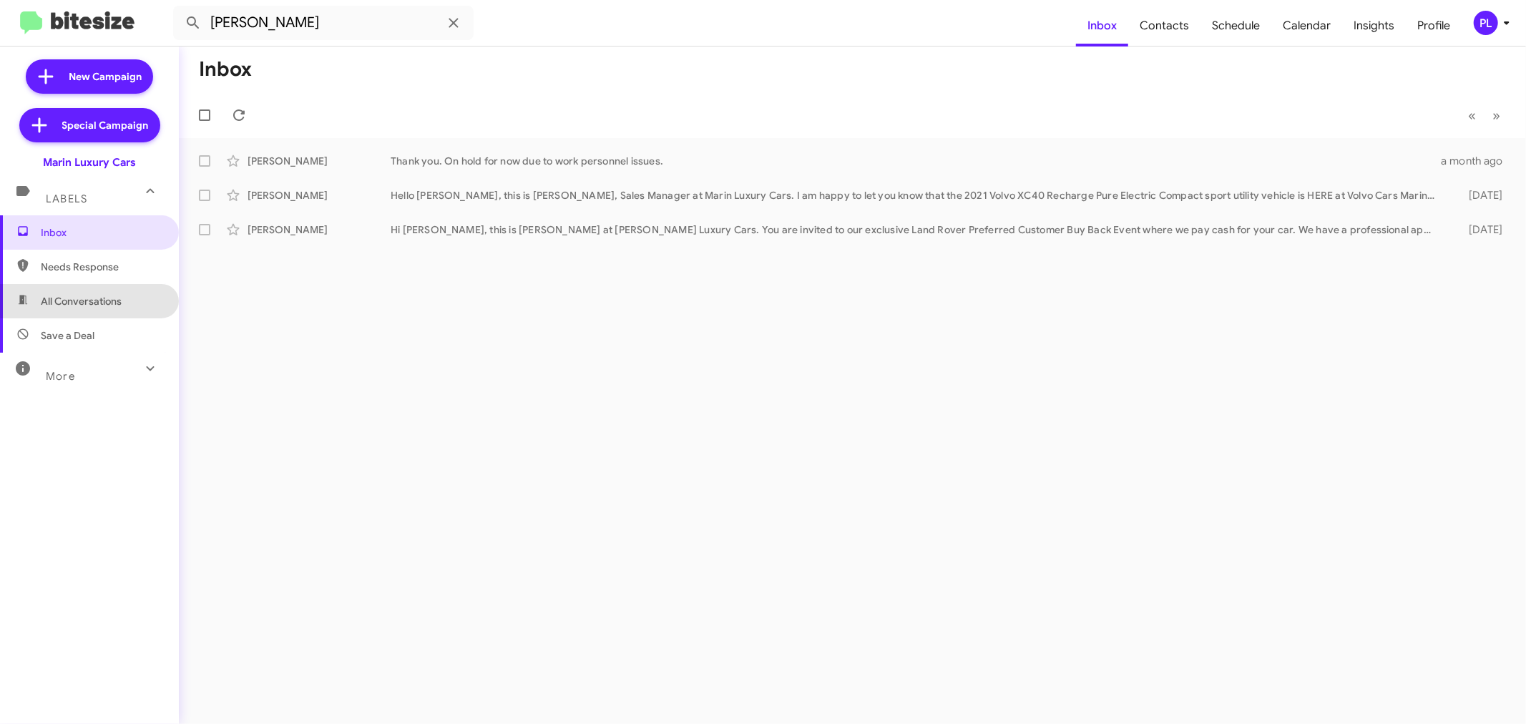
click at [91, 295] on span "All Conversations" at bounding box center [81, 301] width 81 height 14
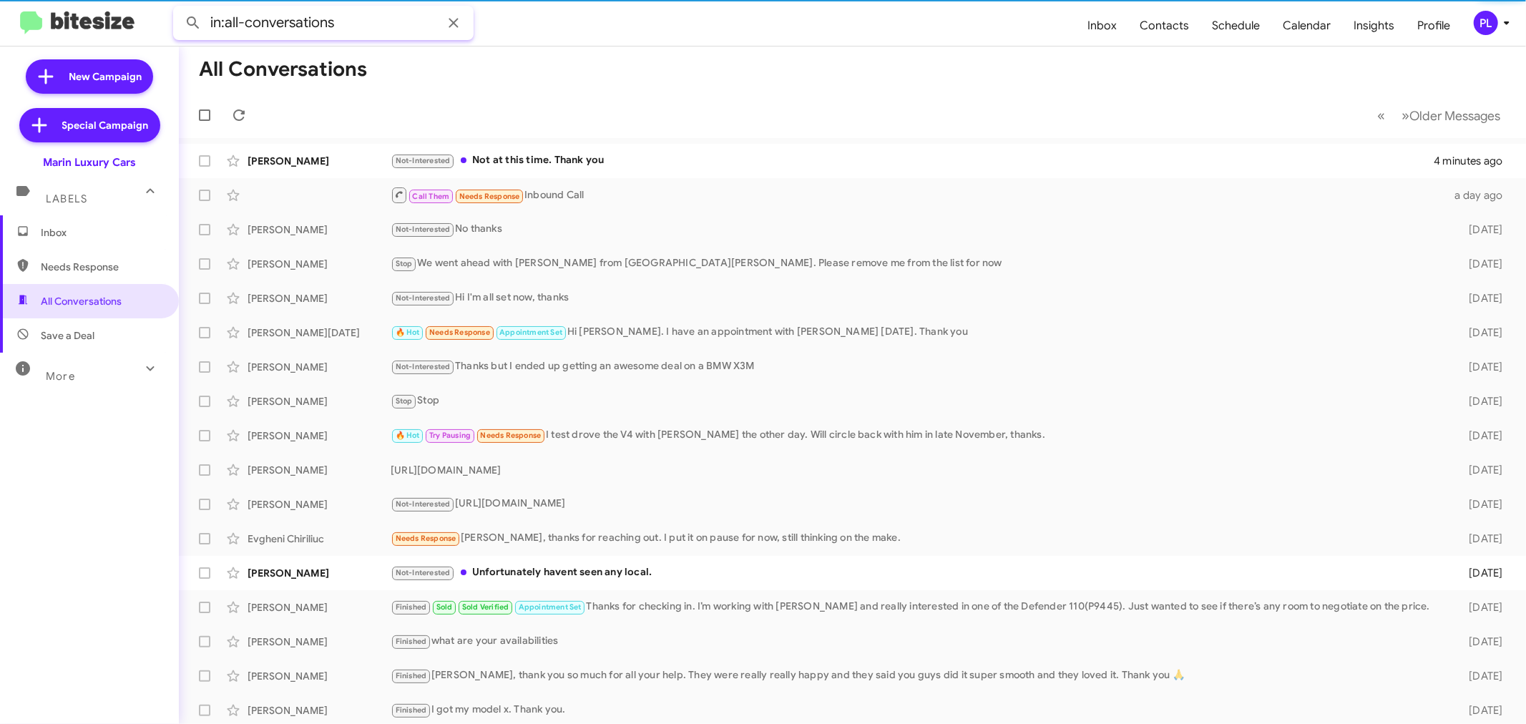
click at [363, 20] on input "in:all-conversations" at bounding box center [323, 23] width 300 height 34
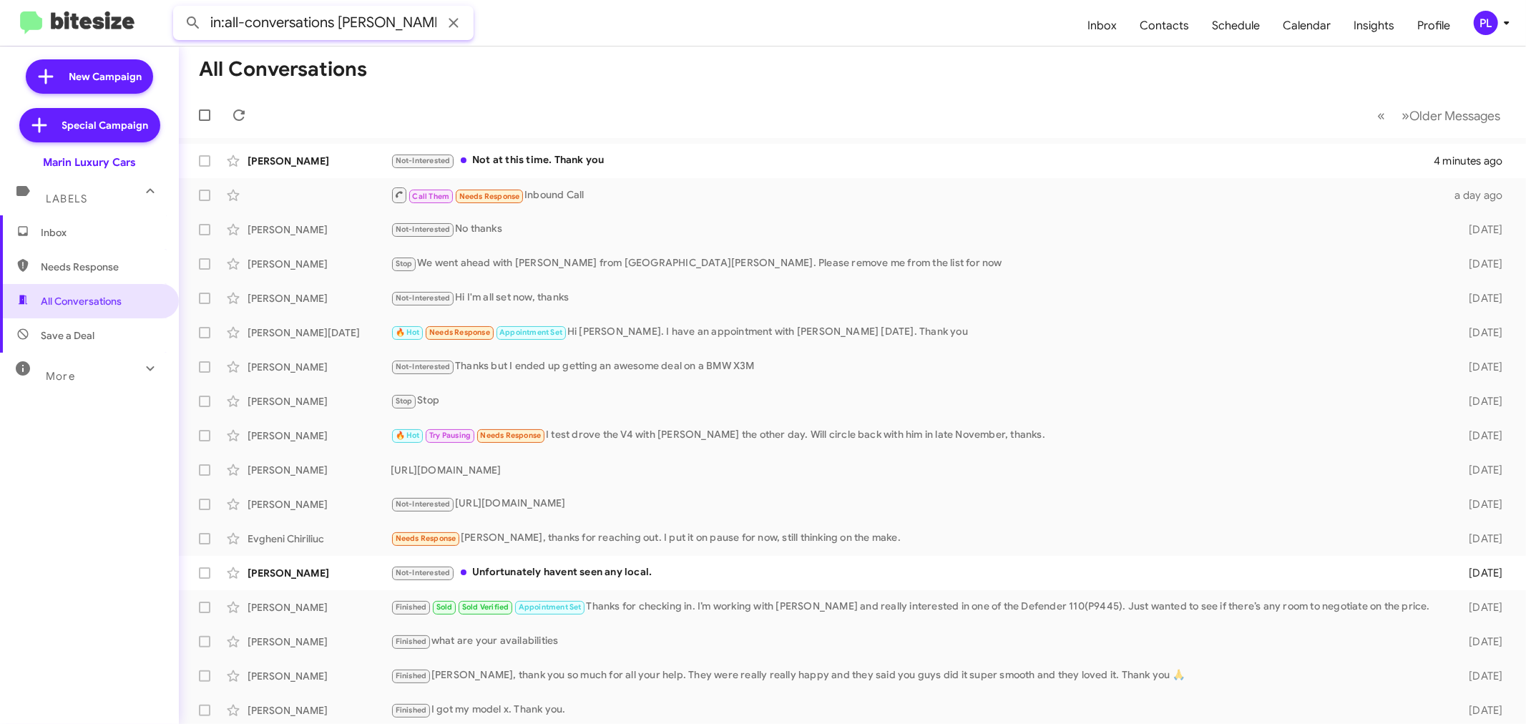
type input "in:all-conversations krebs"
click at [179, 9] on button at bounding box center [193, 23] width 29 height 29
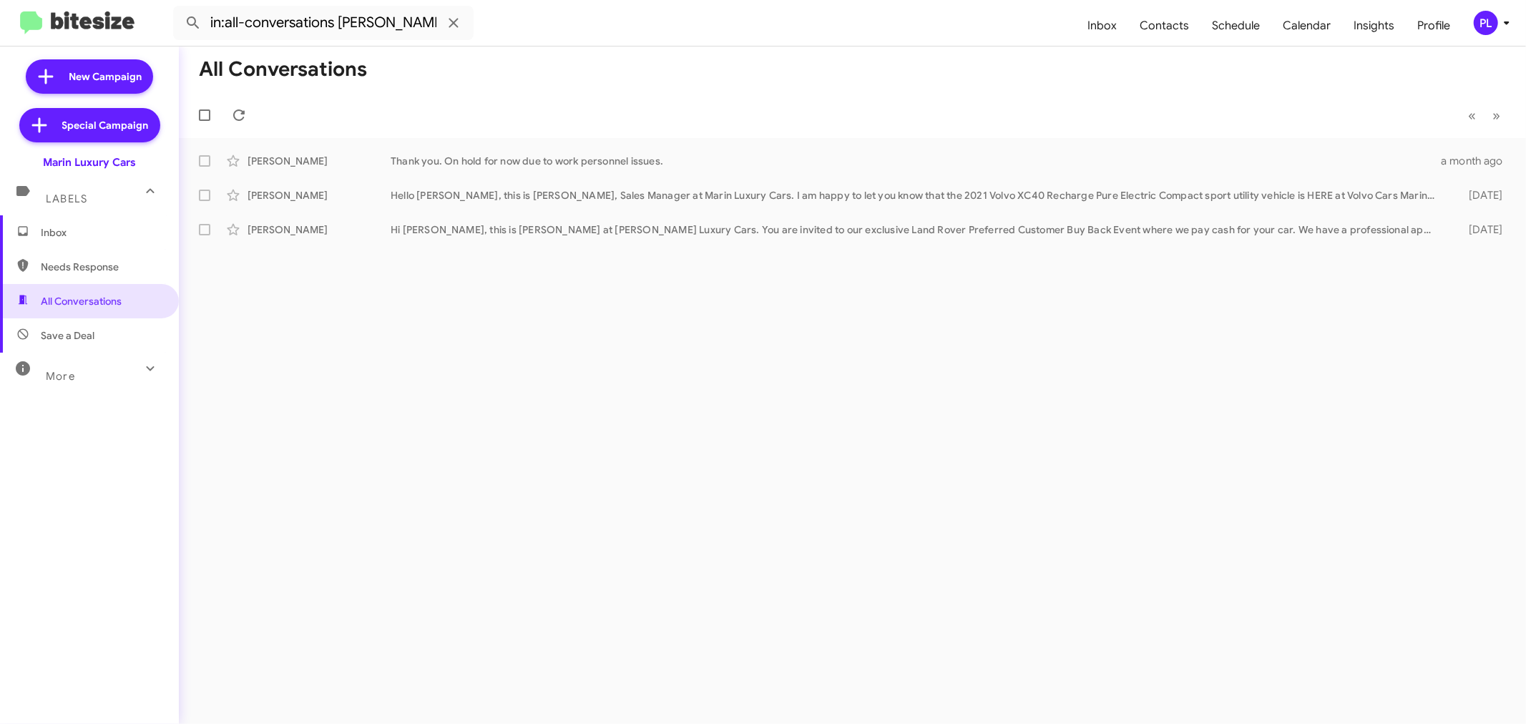
click at [65, 230] on span "Inbox" at bounding box center [102, 232] width 122 height 14
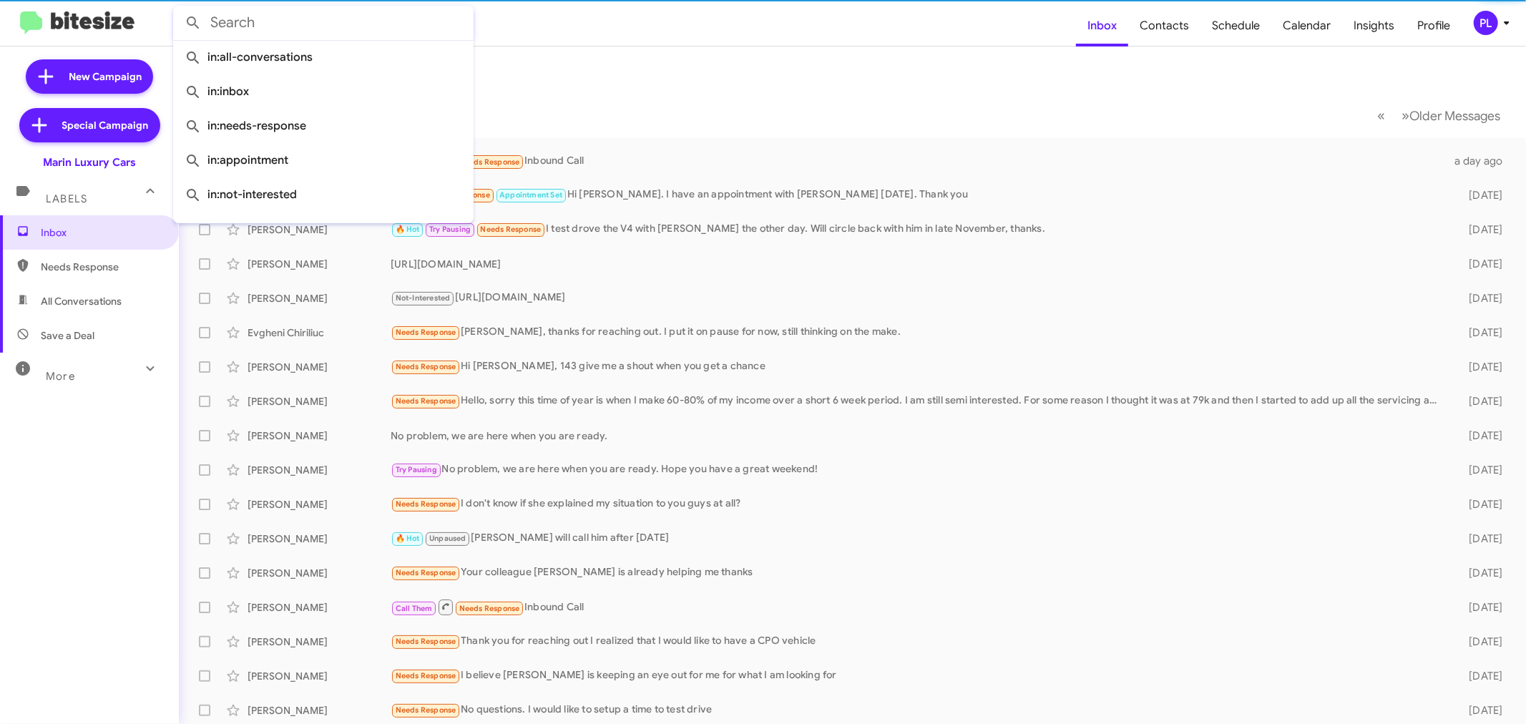
click at [329, 24] on input "text" at bounding box center [323, 23] width 300 height 34
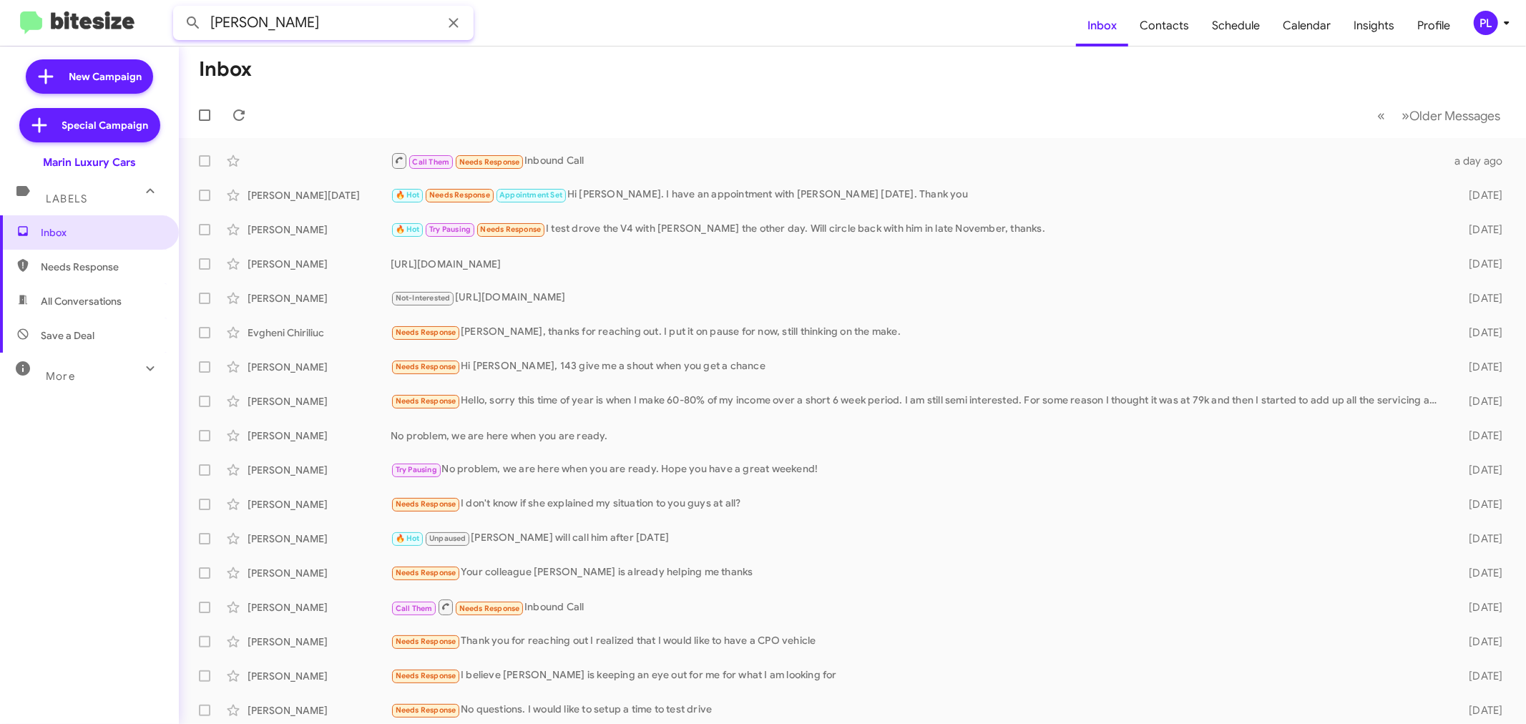
click at [179, 9] on button at bounding box center [193, 23] width 29 height 29
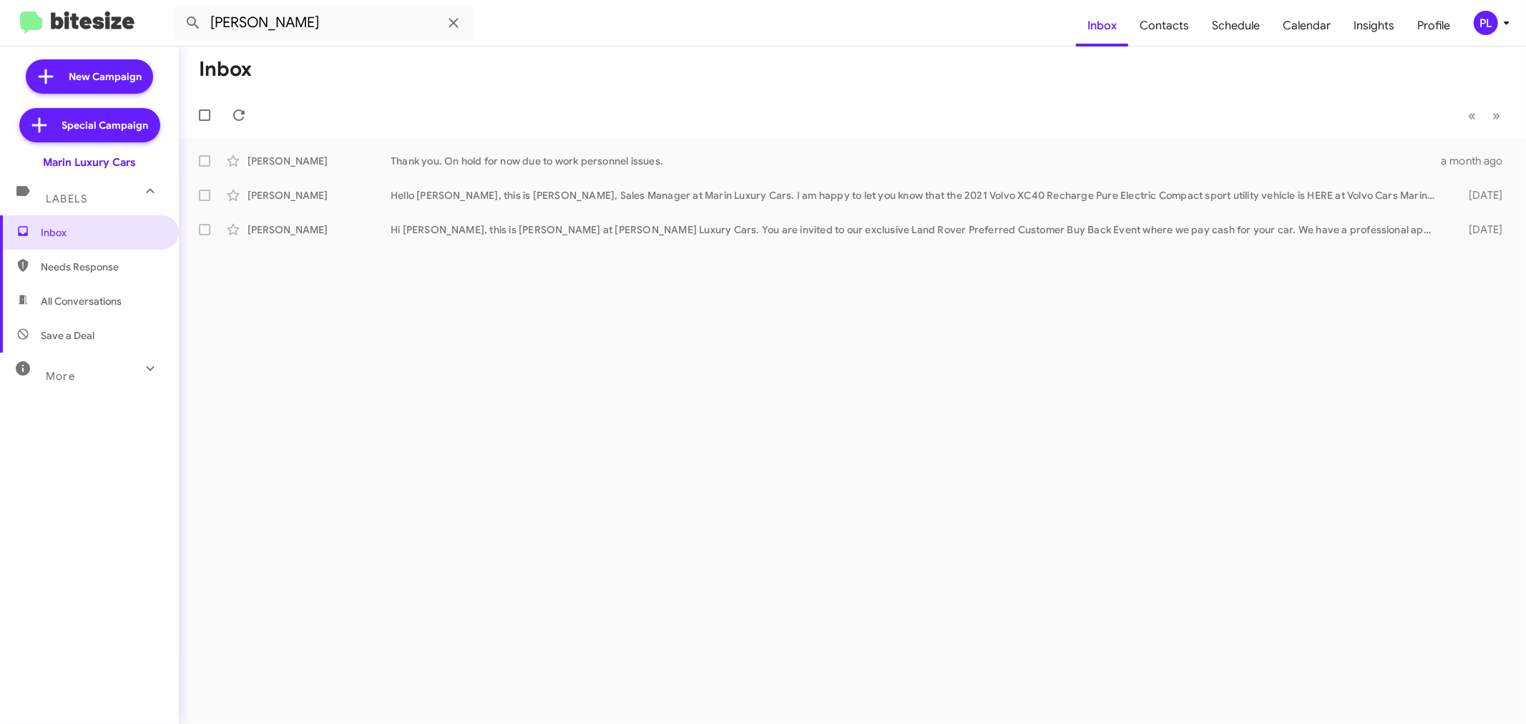
click at [69, 370] on span "More" at bounding box center [60, 376] width 29 height 13
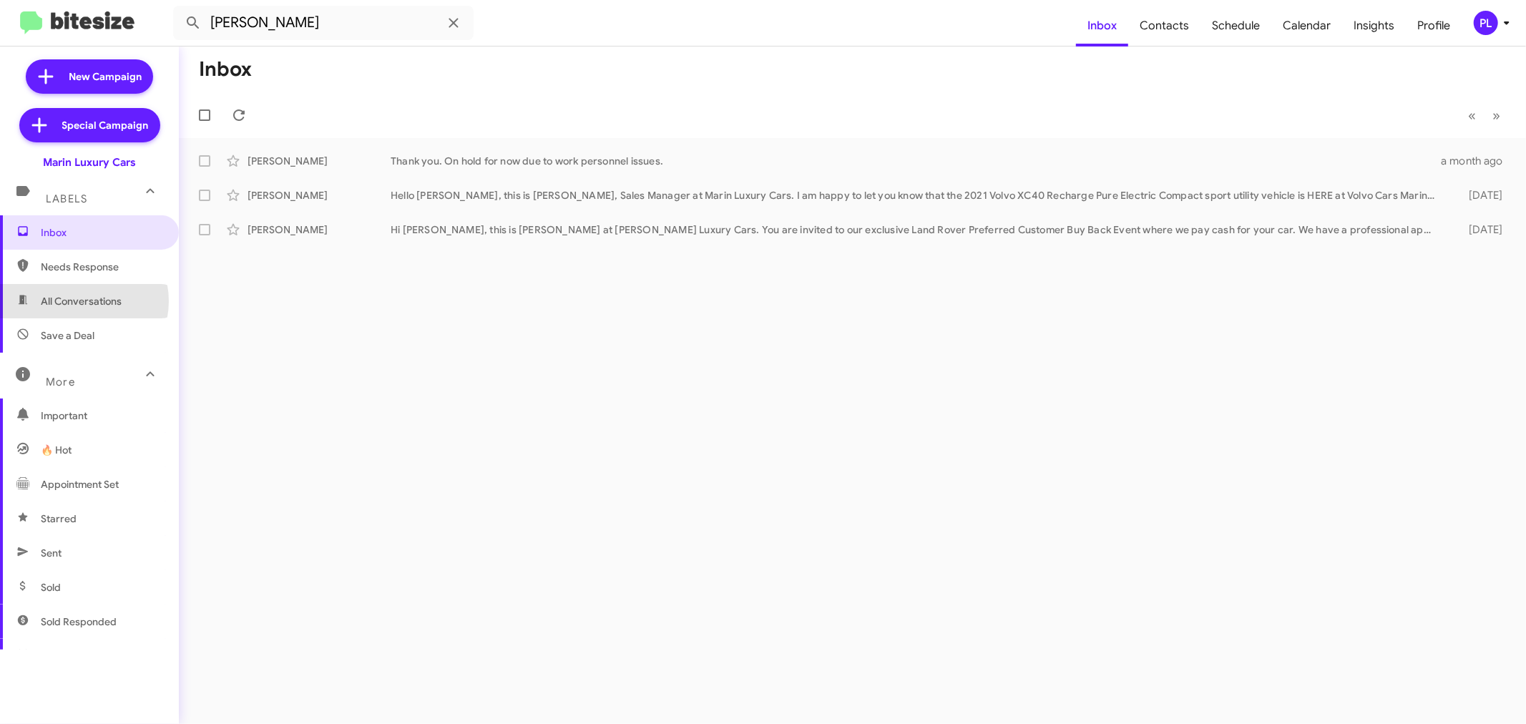
click at [81, 301] on span "All Conversations" at bounding box center [81, 301] width 81 height 14
type input "in:all-conversations"
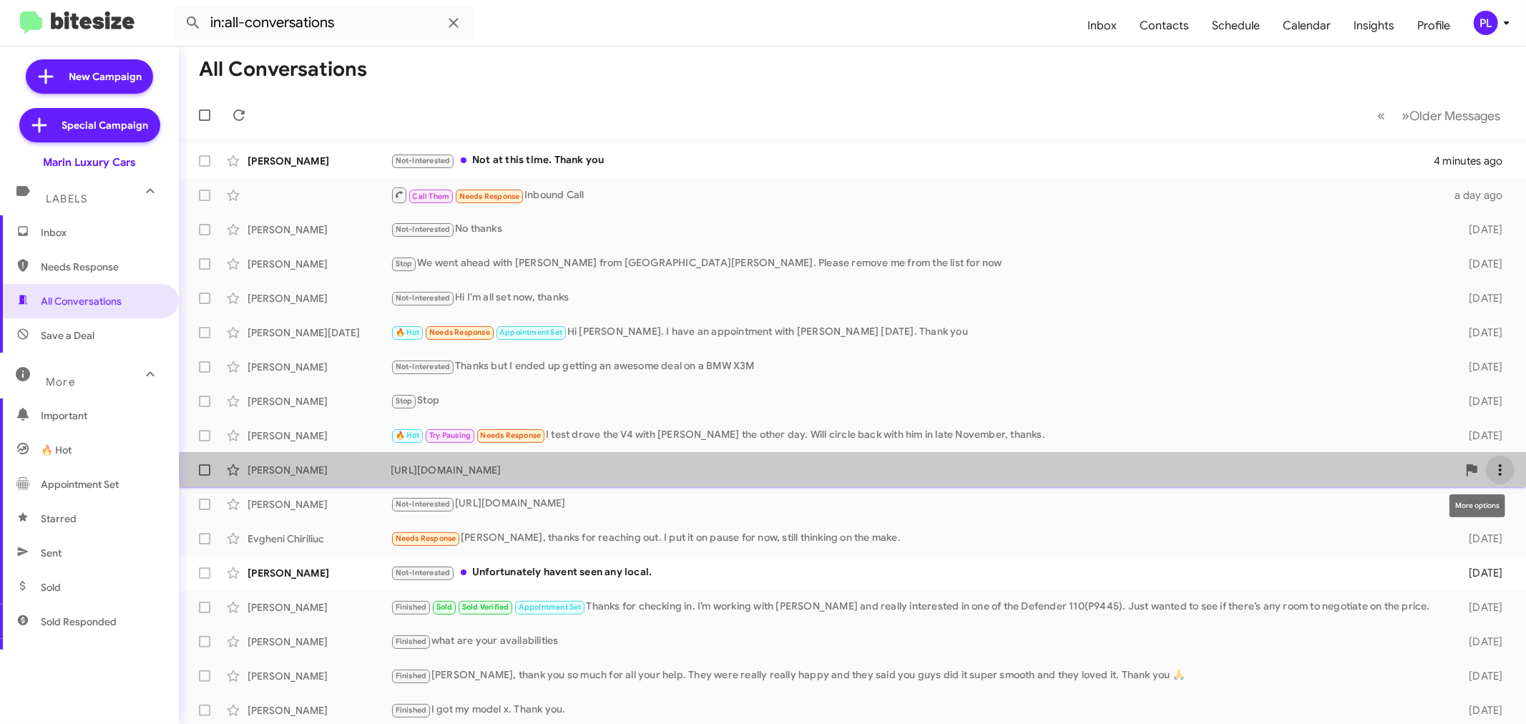
click at [1498, 463] on span at bounding box center [1500, 469] width 29 height 17
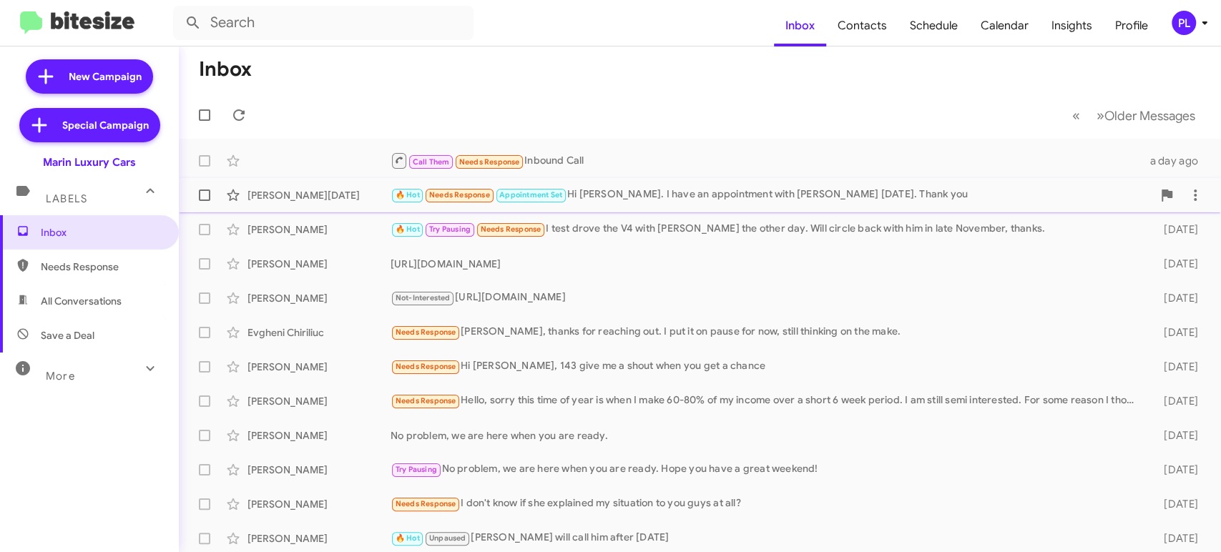
click at [662, 199] on div "🔥 Hot Needs Response Appointment Set Hi Conley. I have an appointment with Davi…" at bounding box center [772, 195] width 762 height 16
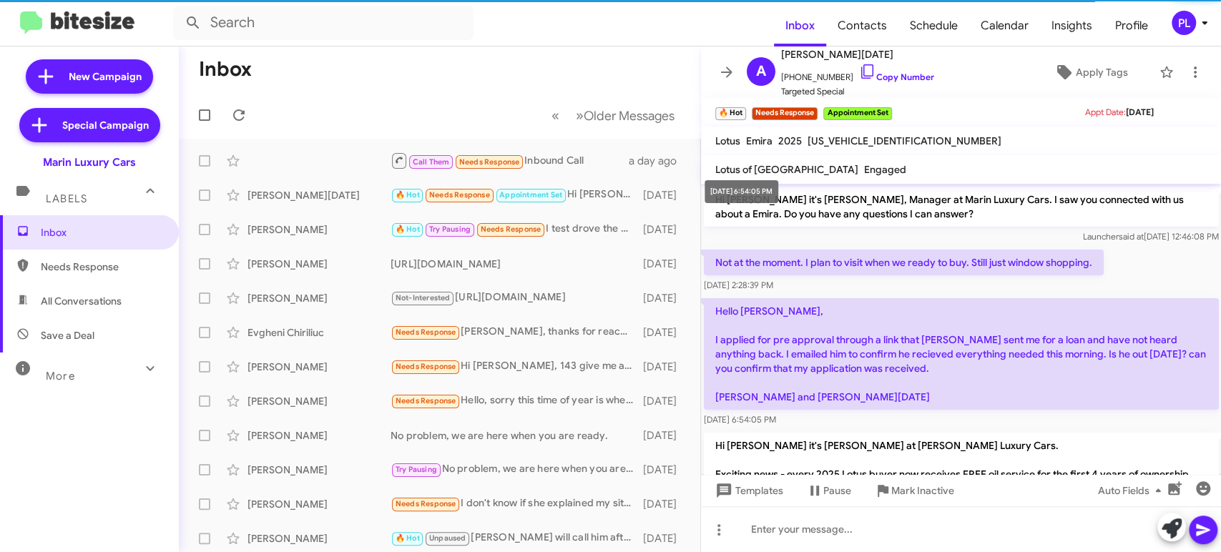
scroll to position [172, 0]
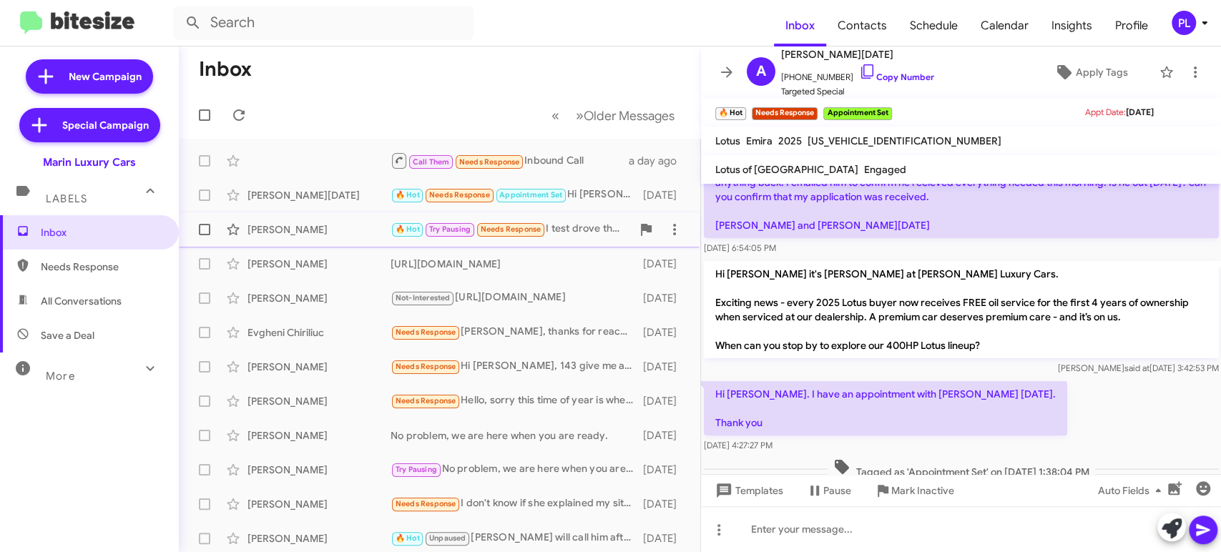
click at [283, 224] on div "Fei Xie" at bounding box center [318, 229] width 143 height 14
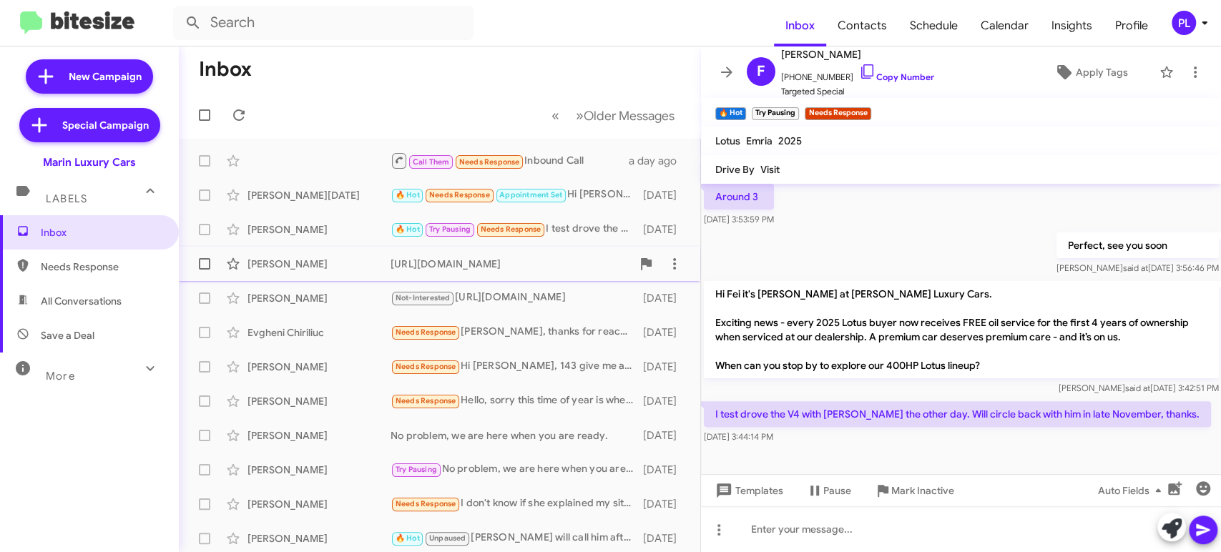
click at [296, 260] on div "Raj Vyas" at bounding box center [318, 264] width 143 height 14
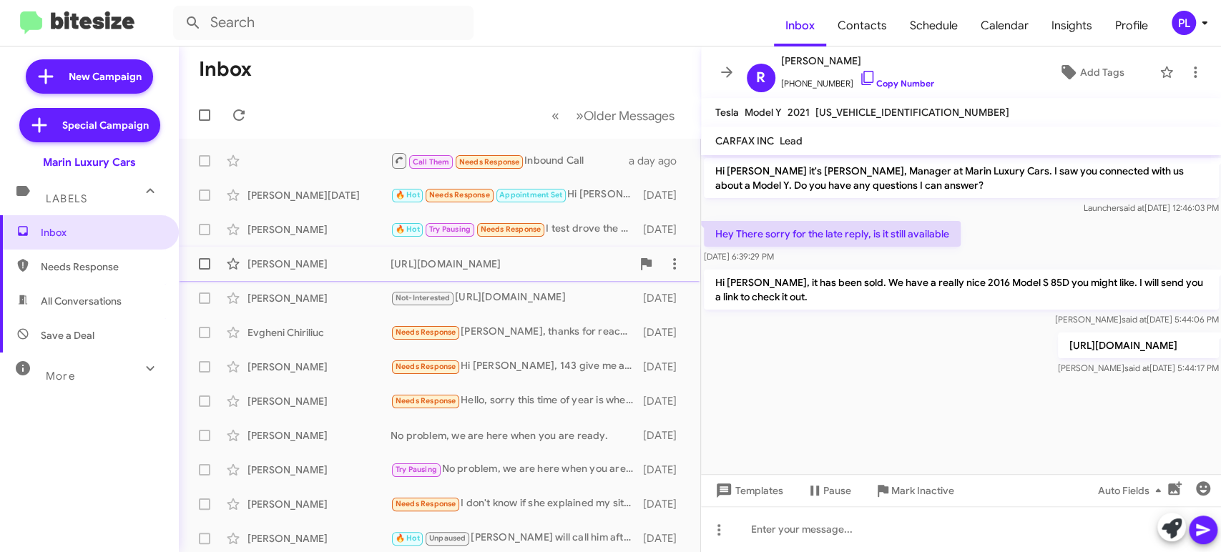
click at [285, 268] on div "Raj Vyas" at bounding box center [318, 264] width 143 height 14
click at [725, 71] on icon at bounding box center [726, 72] width 17 height 17
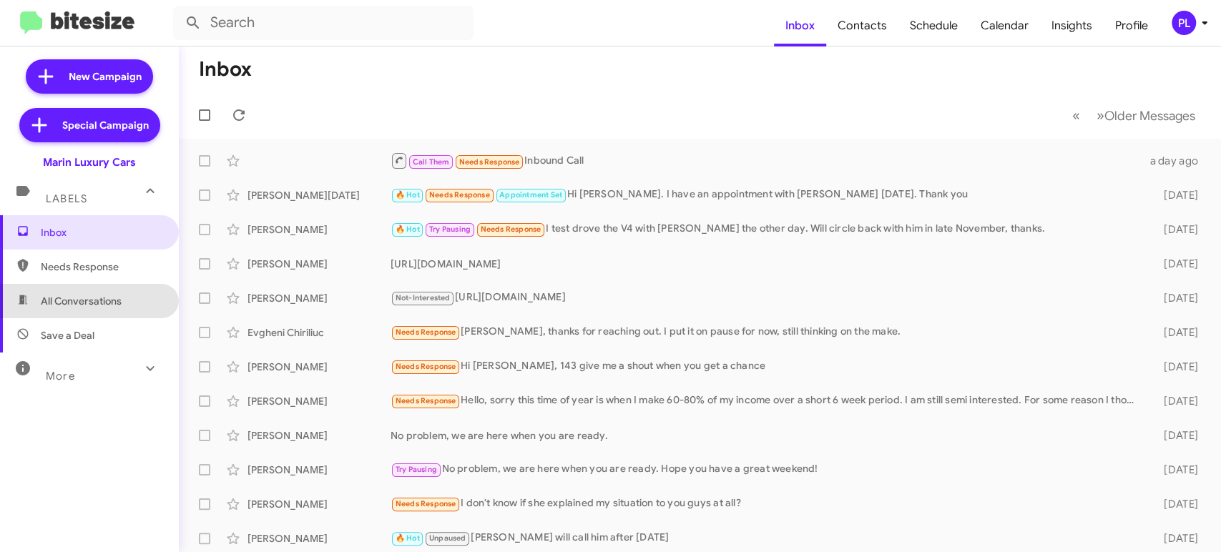
click at [100, 290] on span "All Conversations" at bounding box center [89, 301] width 179 height 34
type input "in:all-conversations"
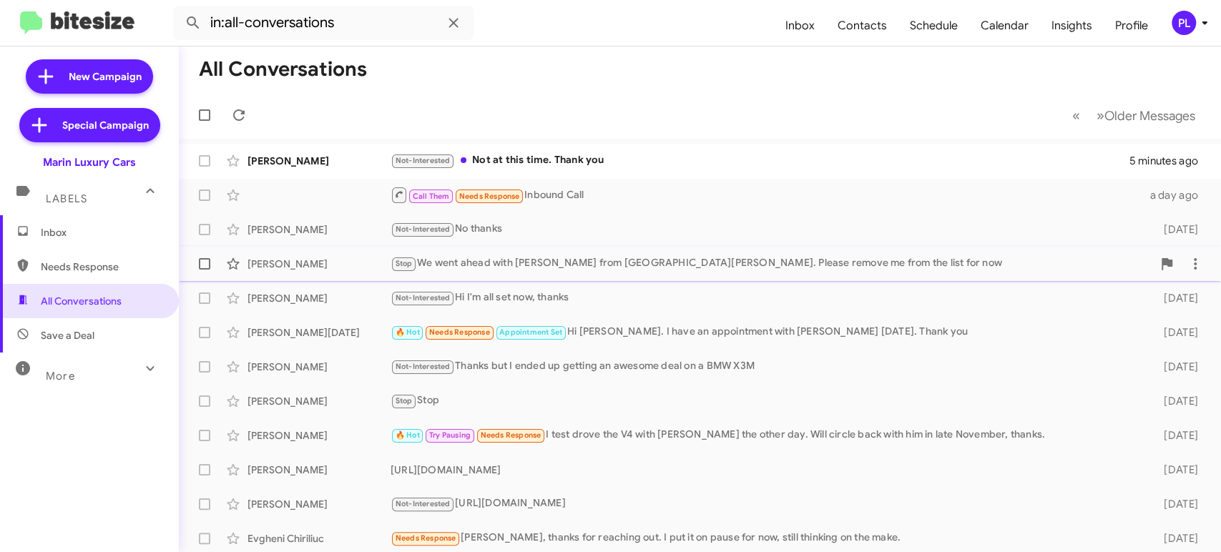
click at [323, 262] on div "Soham Koley" at bounding box center [318, 264] width 143 height 14
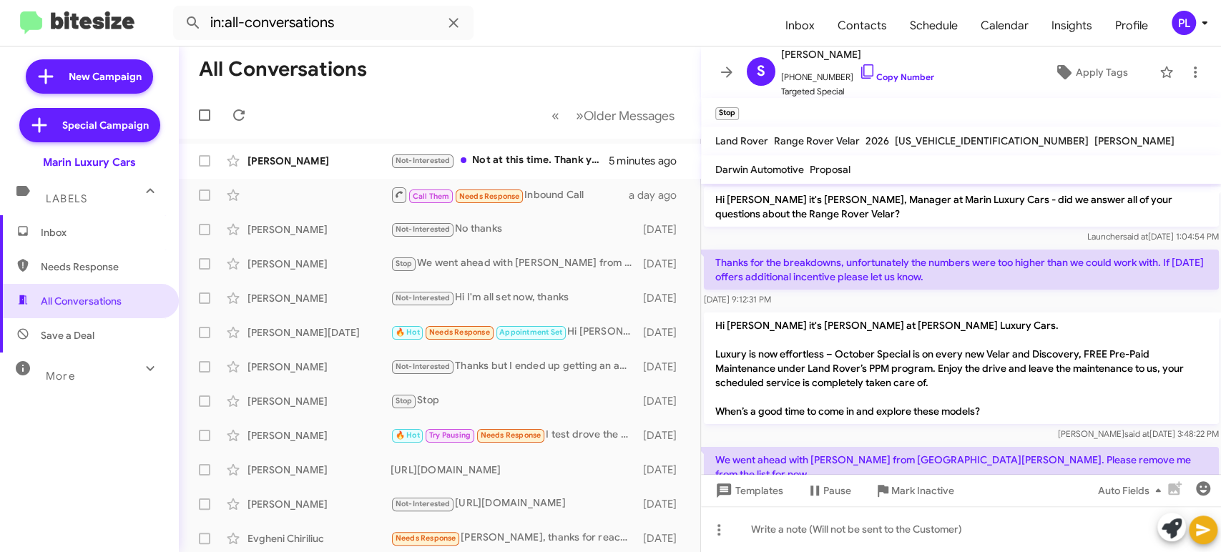
scroll to position [33, 0]
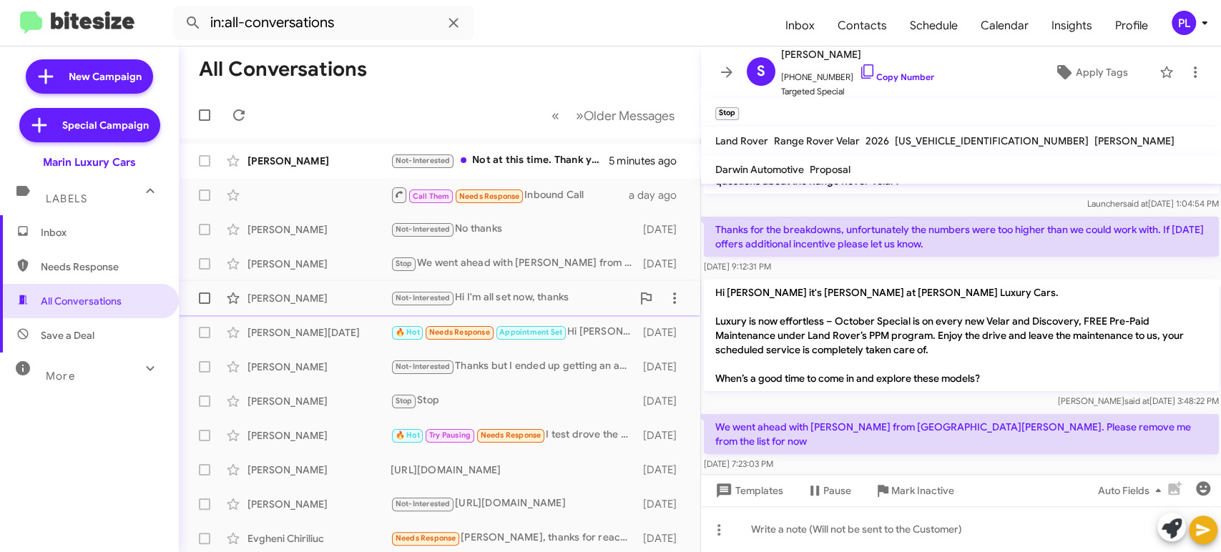
click at [279, 293] on div "Seth Hamson" at bounding box center [318, 298] width 143 height 14
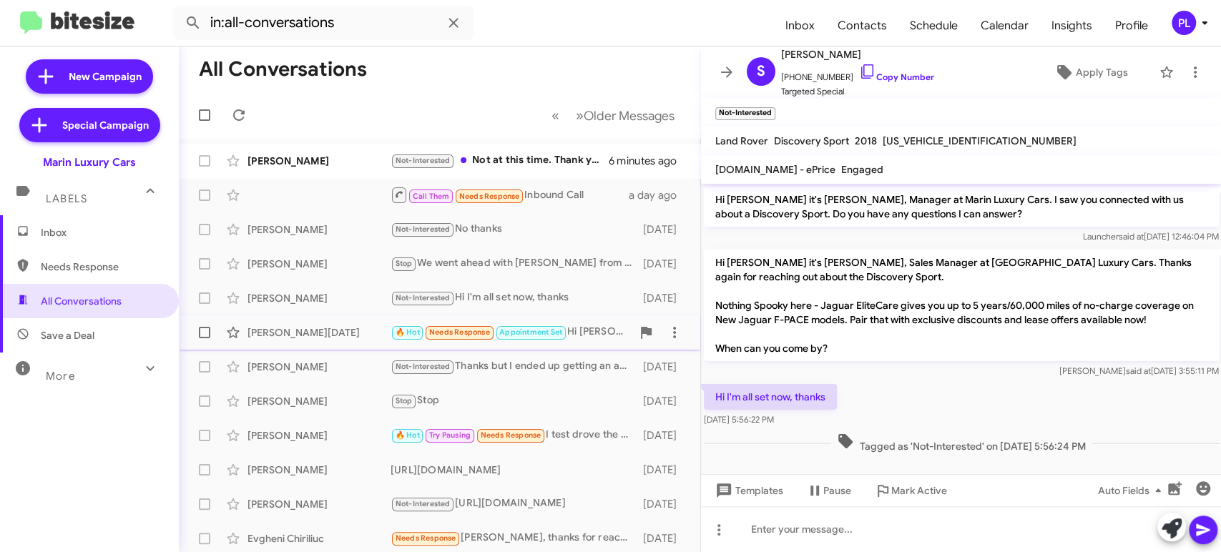
click at [315, 339] on div "Adia Noel" at bounding box center [318, 332] width 143 height 14
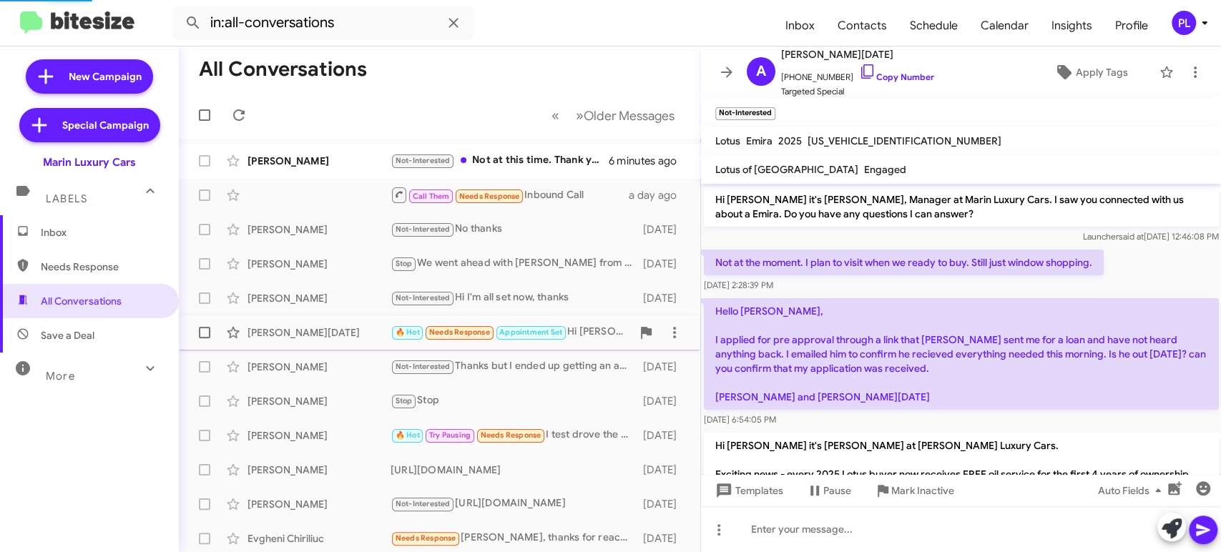
scroll to position [200, 0]
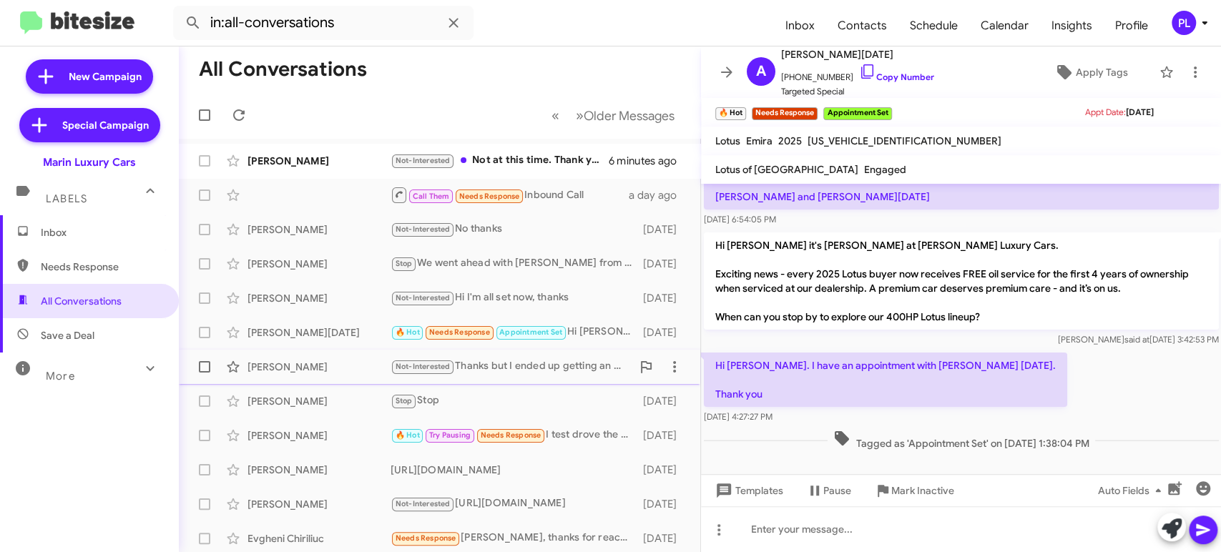
click at [275, 365] on div "Vincent Fazio" at bounding box center [318, 367] width 143 height 14
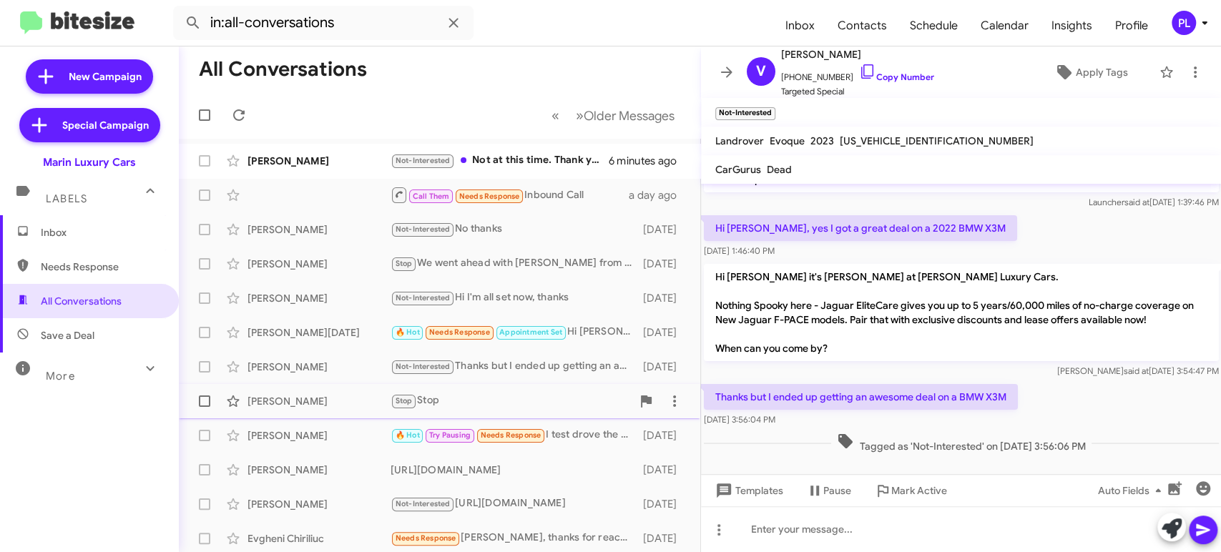
click at [292, 403] on div "Meghan Van De Hei" at bounding box center [318, 401] width 143 height 14
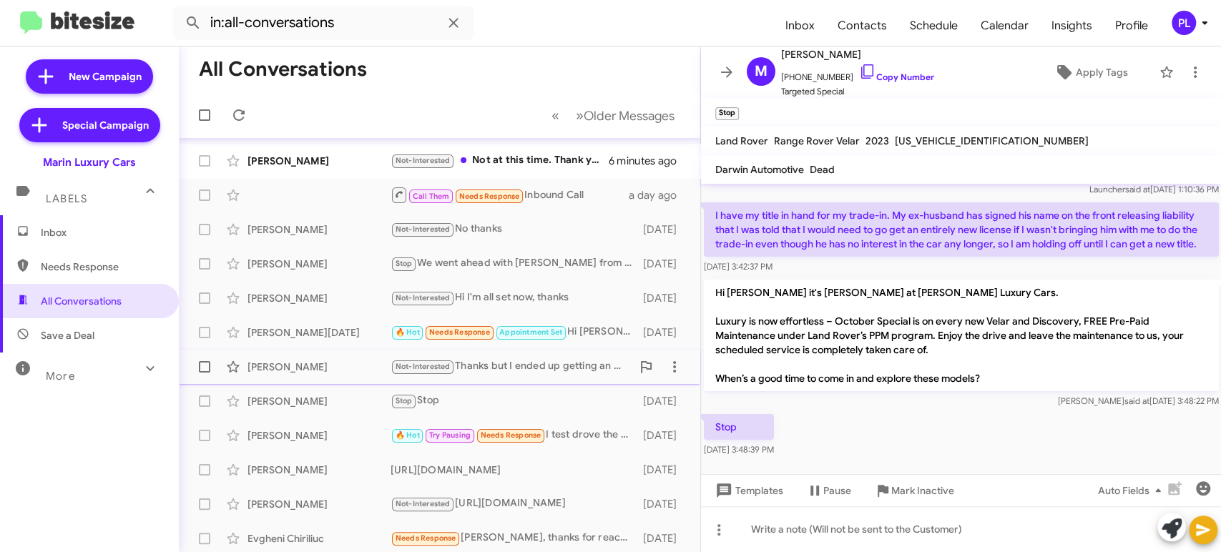
scroll to position [79, 0]
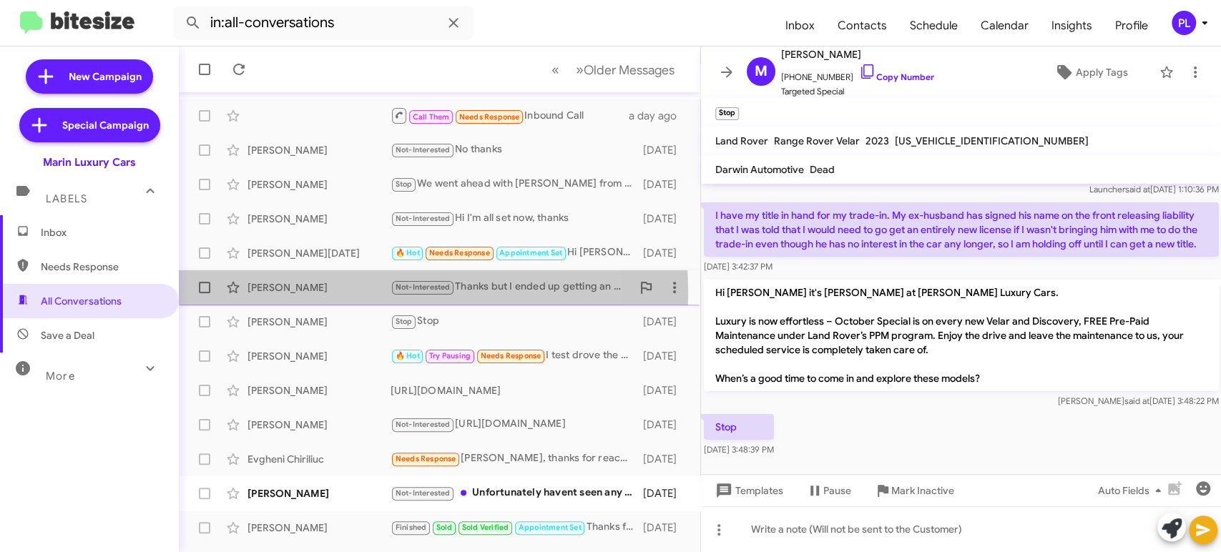
click at [291, 293] on div "Vincent Fazio" at bounding box center [318, 287] width 143 height 14
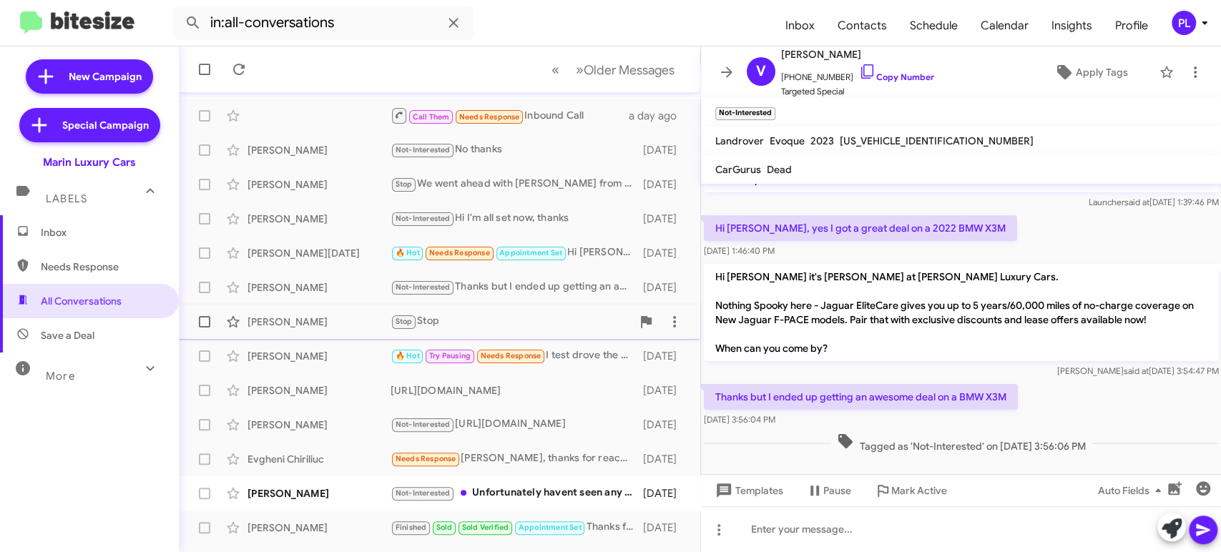
click at [286, 330] on div "Meghan Van De Hei Stop Stop 2 days ago" at bounding box center [439, 322] width 499 height 29
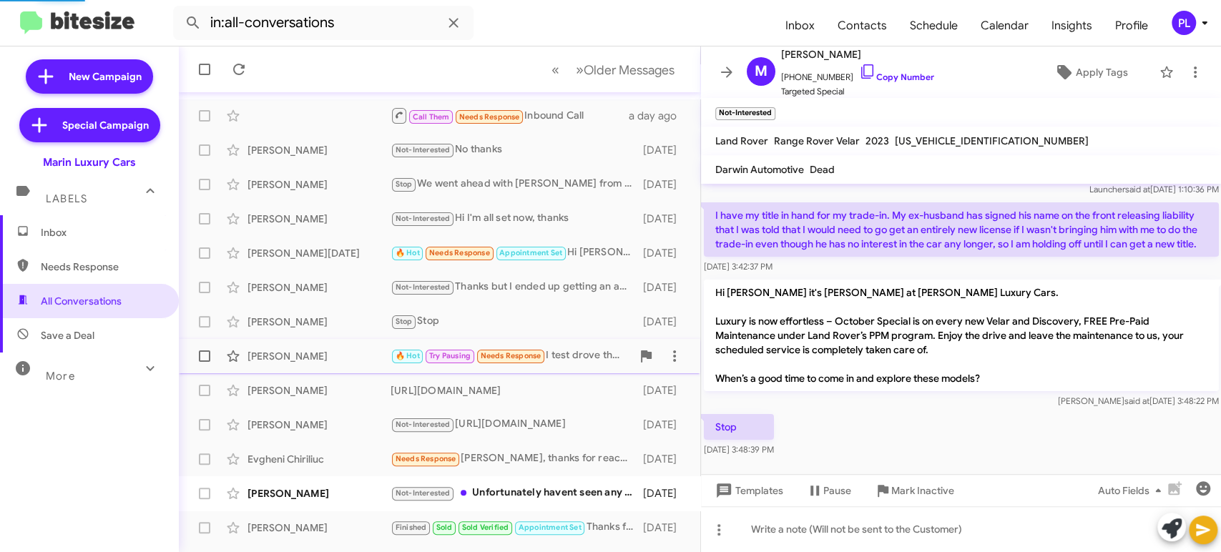
scroll to position [61, 0]
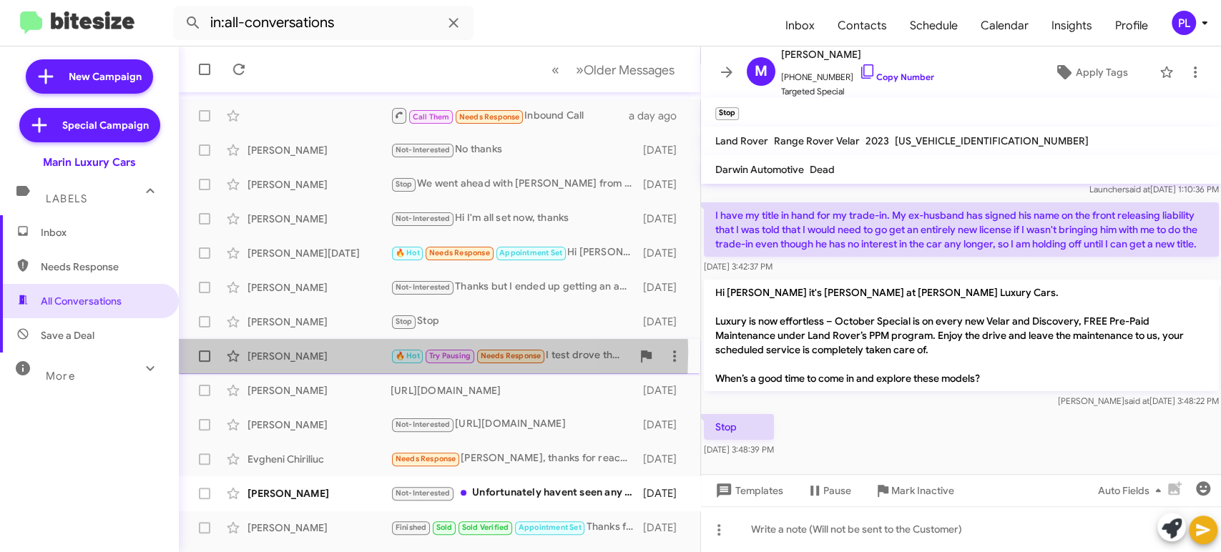
click at [280, 352] on div "Fei Xie" at bounding box center [318, 356] width 143 height 14
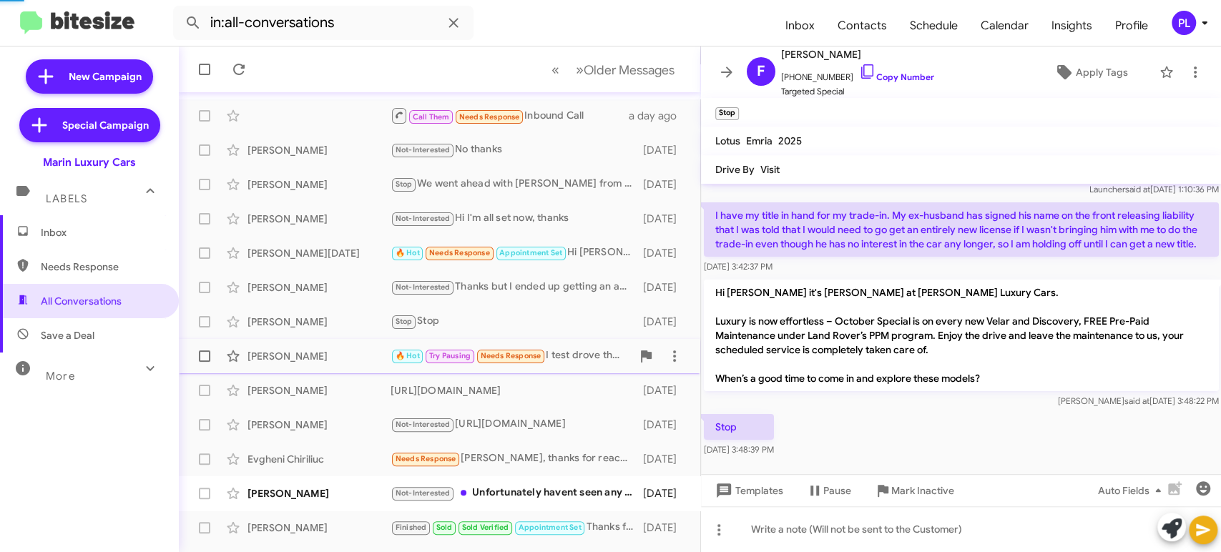
scroll to position [240, 0]
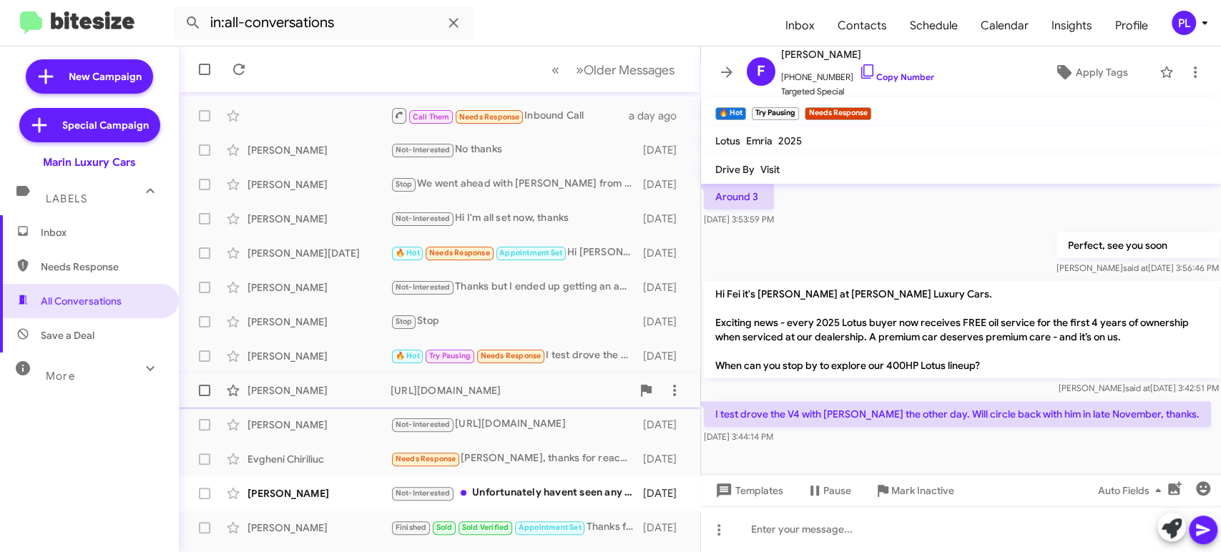
click at [283, 393] on div "Raj Vyas" at bounding box center [318, 390] width 143 height 14
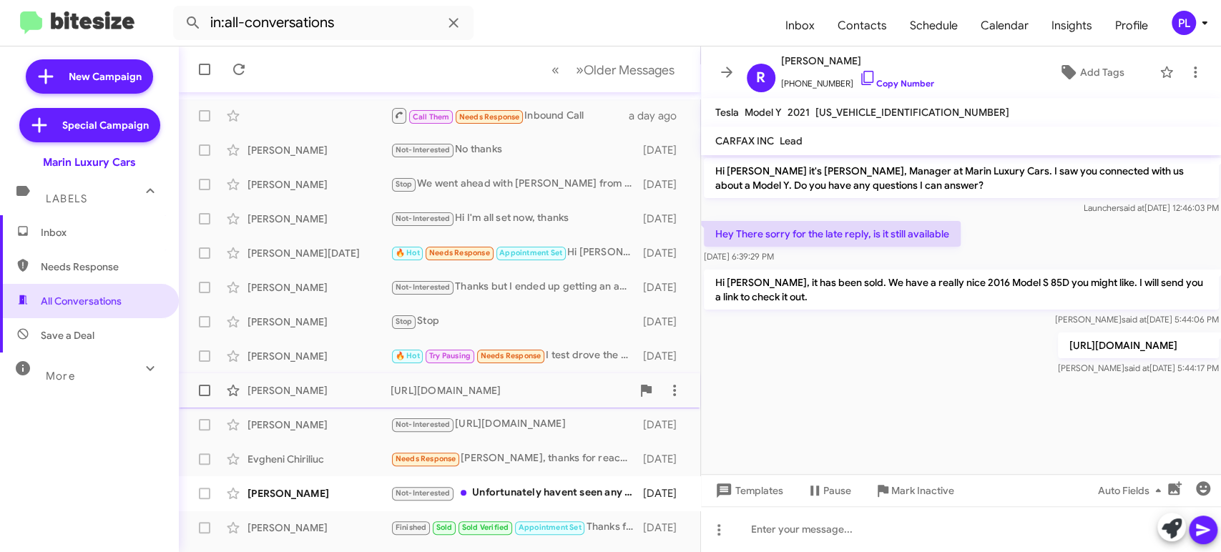
click at [280, 388] on div "Raj Vyas" at bounding box center [318, 390] width 143 height 14
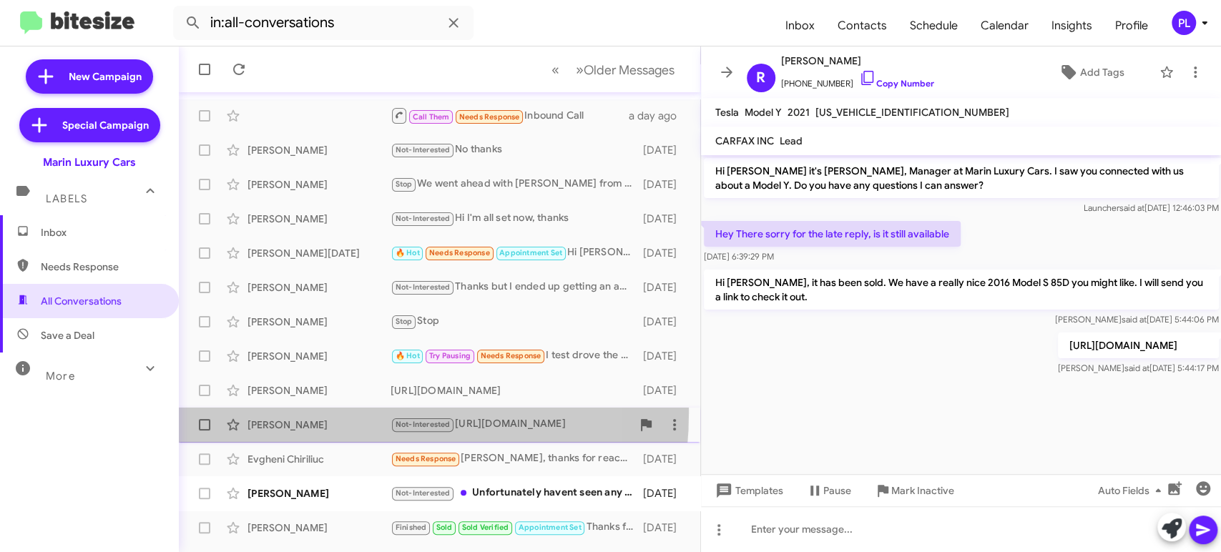
click at [292, 411] on div "Ali Esmaili Not-Interested https://www.marinluxurycars.com/used/Jaguar/2018-Jag…" at bounding box center [439, 425] width 499 height 29
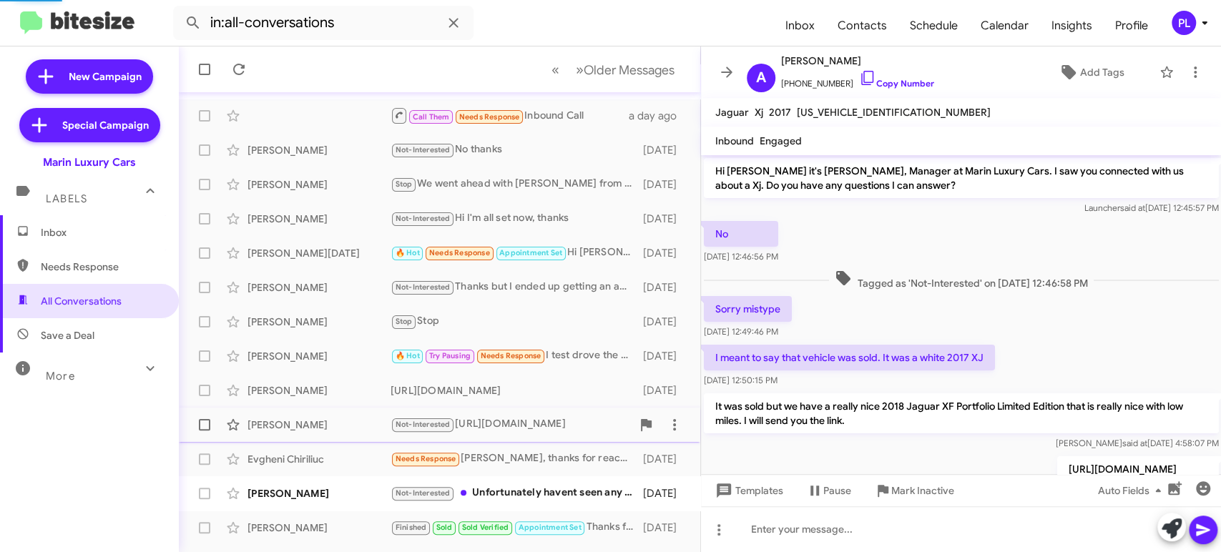
scroll to position [67, 0]
